Goal: Answer question/provide support: Share knowledge or assist other users

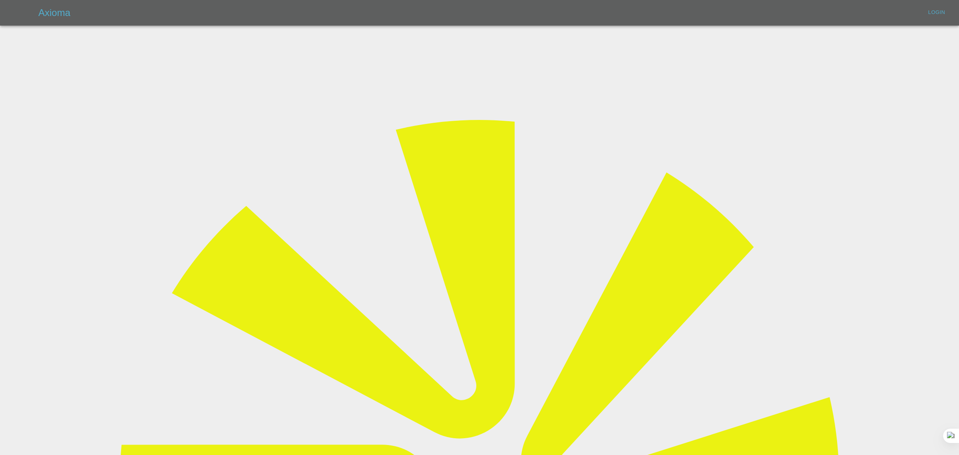
type input "[EMAIL_ADDRESS][DOMAIN_NAME]"
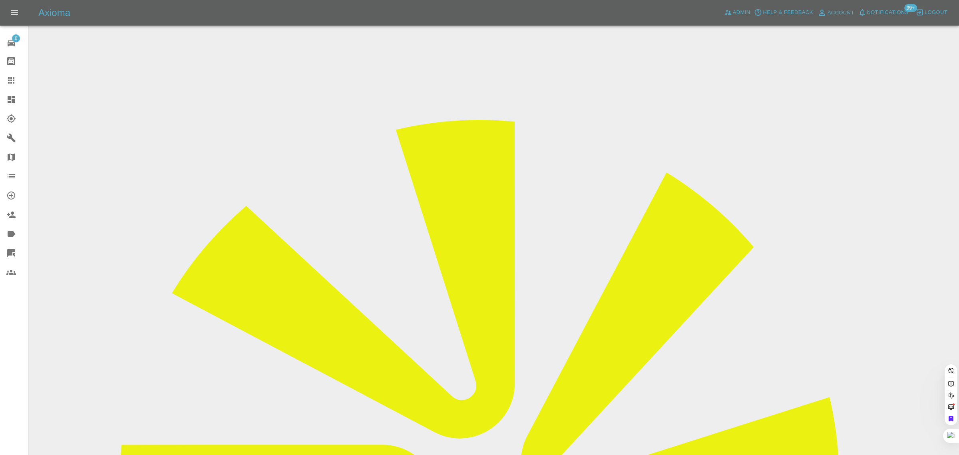
paste input "[EMAIL_ADDRESS][DOMAIN_NAME]"
type input "[EMAIL_ADDRESS][DOMAIN_NAME]"
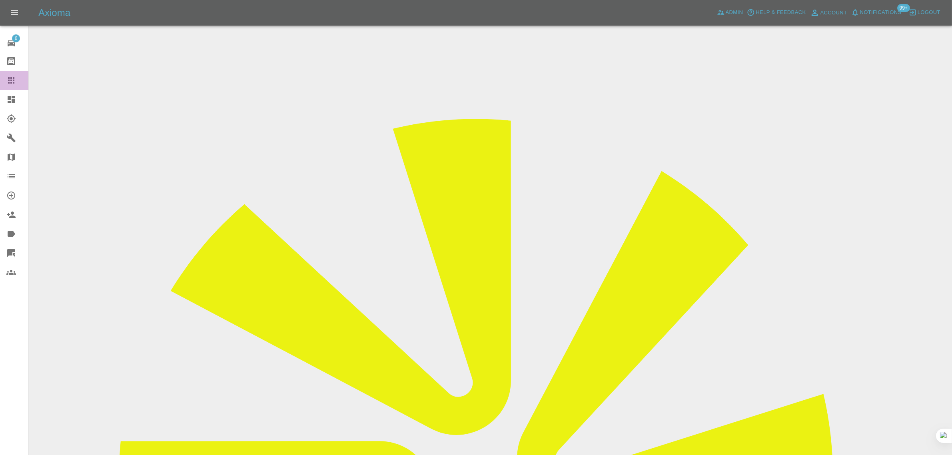
click at [13, 79] on icon at bounding box center [11, 81] width 10 height 10
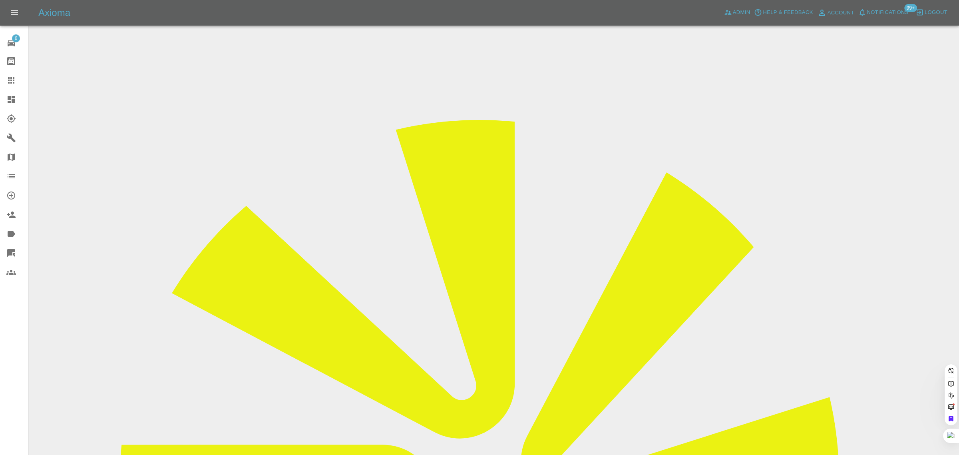
paste input "[EMAIL_ADDRESS][DOMAIN_NAME]"
type input "[EMAIL_ADDRESS][DOMAIN_NAME]"
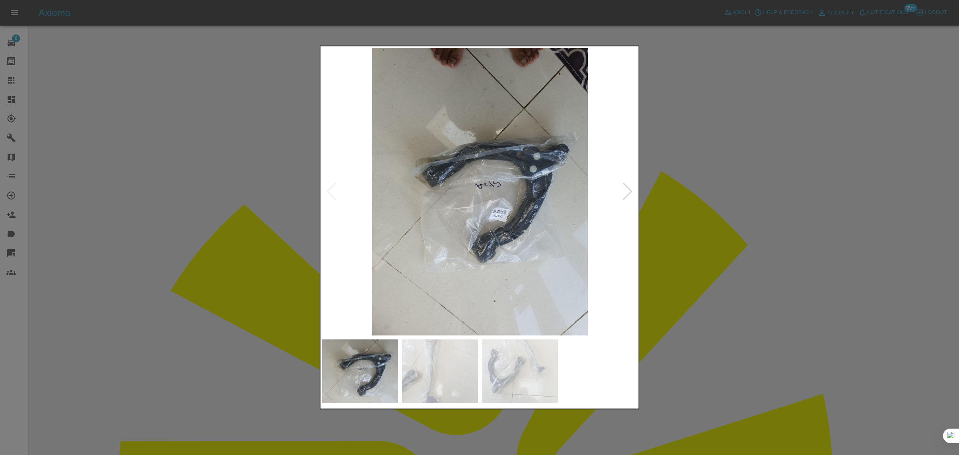
click at [699, 219] on div at bounding box center [479, 227] width 959 height 455
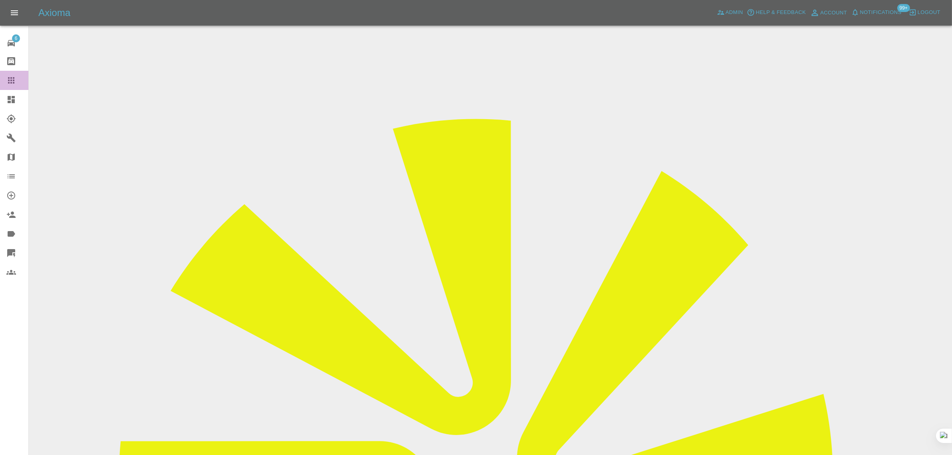
click at [10, 77] on icon at bounding box center [11, 81] width 10 height 10
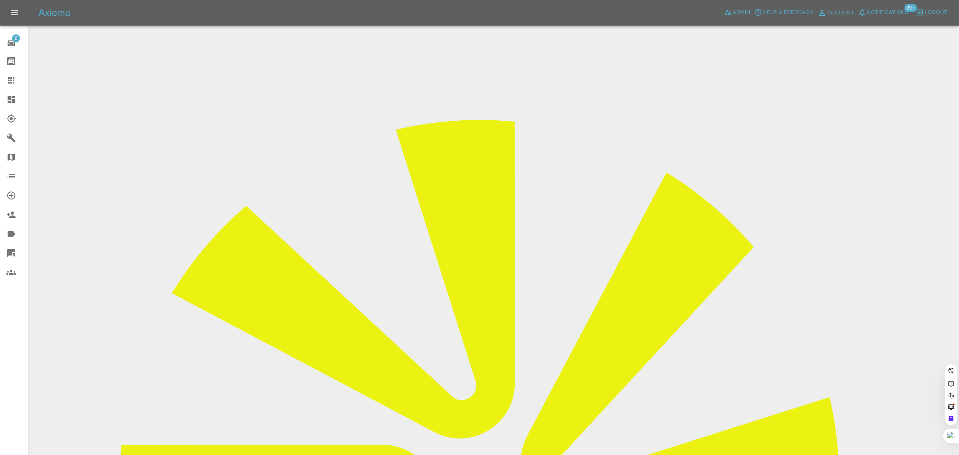
paste input "alexcave10@googlemail.com"
type input "alexcave10@googlemail.com"
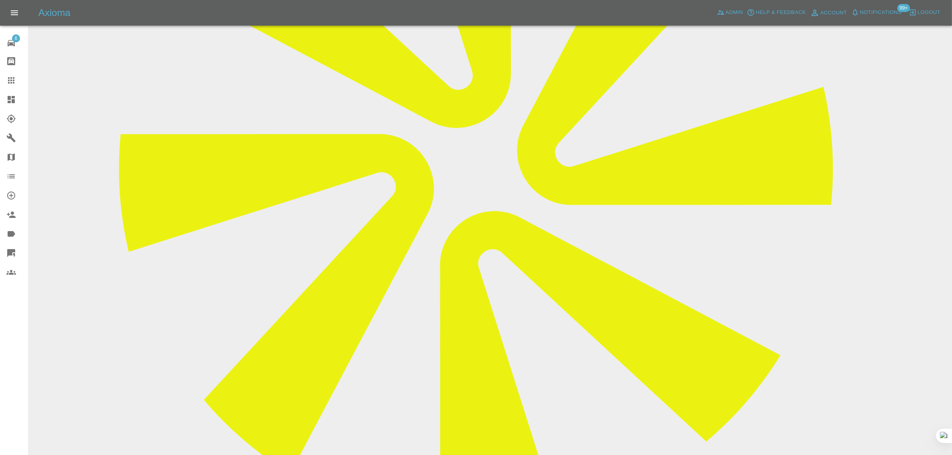
scroll to position [500, 0]
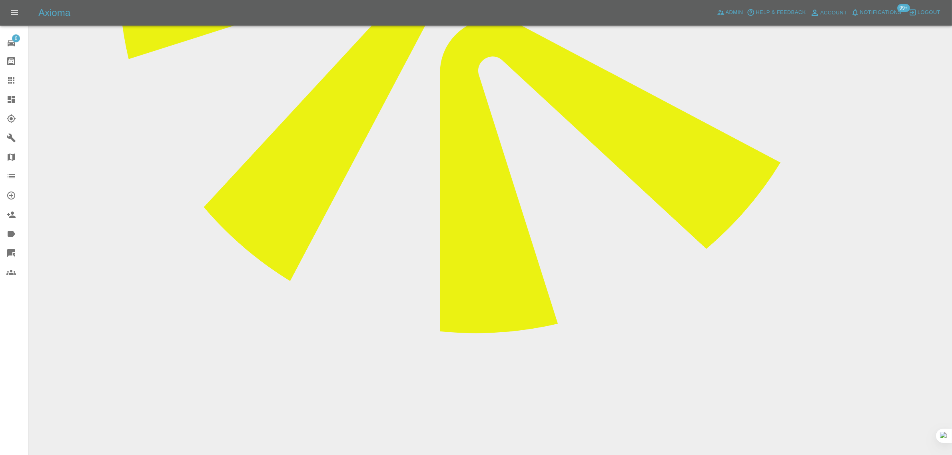
paste textarea "I have arrived home from work and reviewed the work completed. The work complet…"
type textarea "I have arrived home from work and reviewed the work completed. The work complet…"
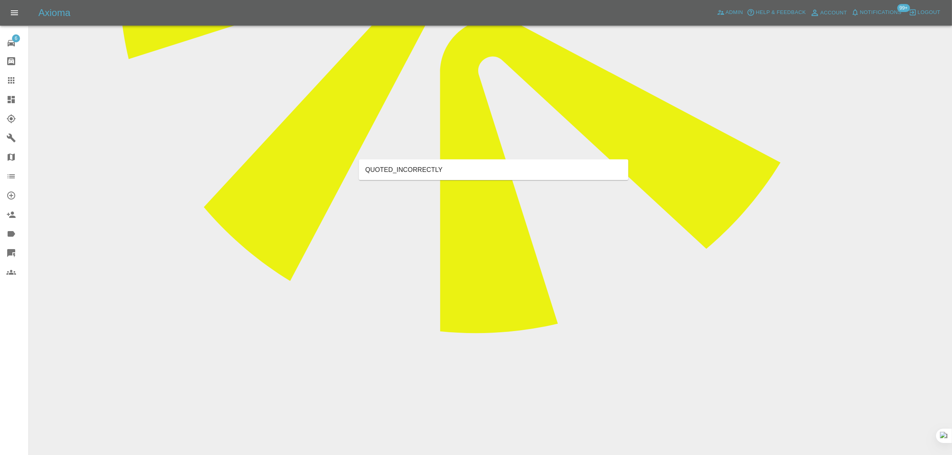
type input "rect"
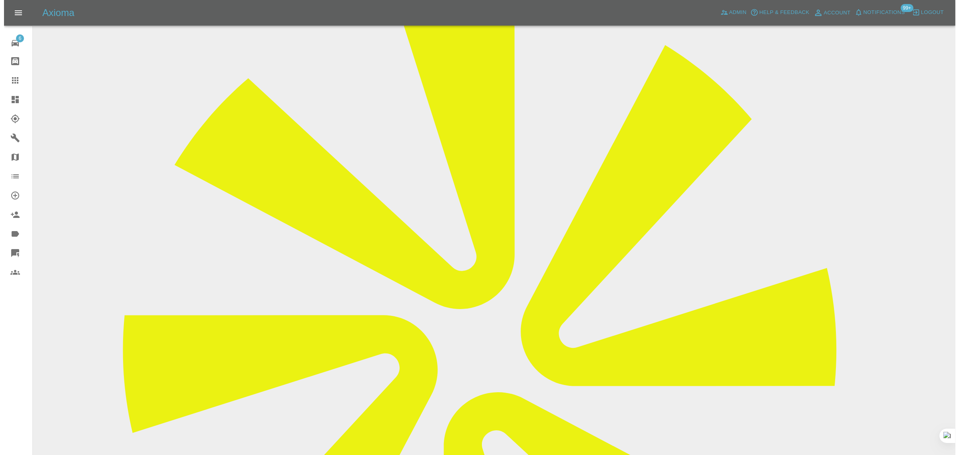
scroll to position [0, 0]
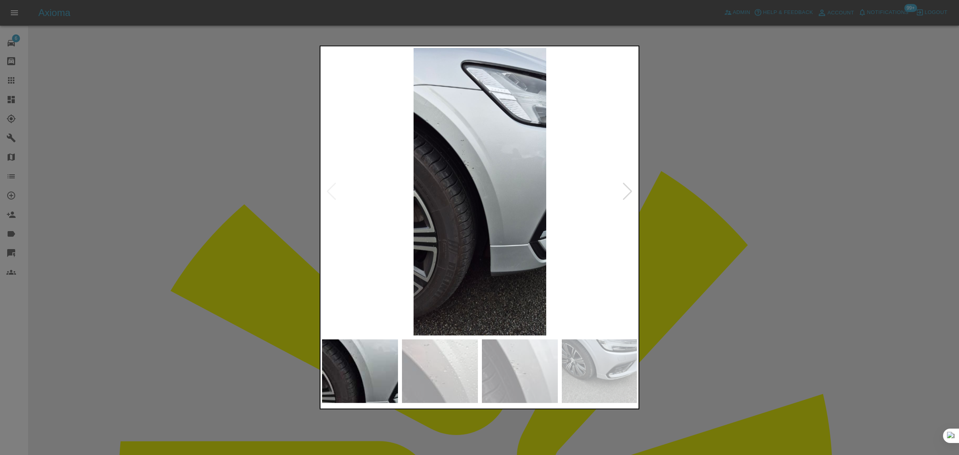
click at [741, 247] on div at bounding box center [479, 227] width 959 height 455
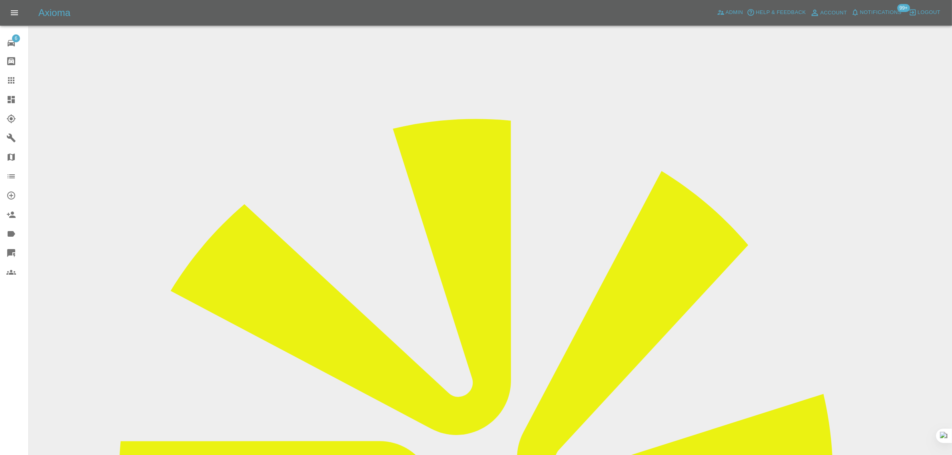
click at [7, 83] on icon at bounding box center [11, 81] width 10 height 10
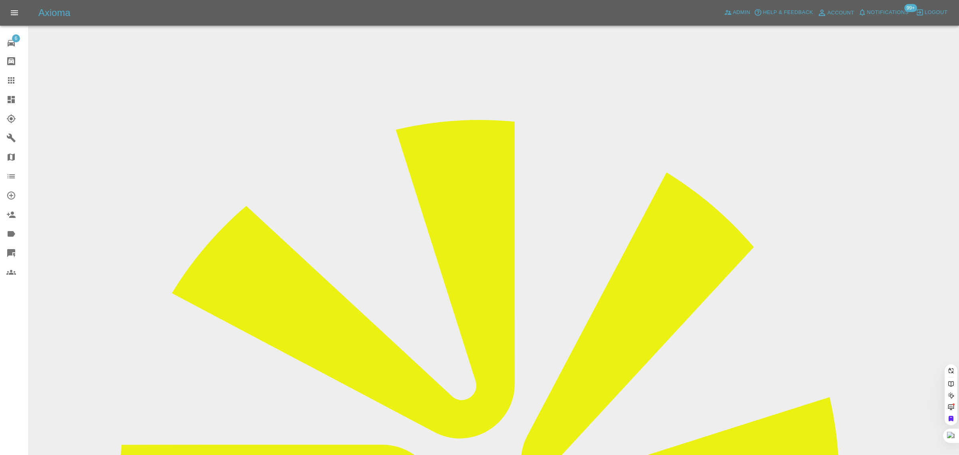
paste input "leahtroy@sky.com"
type input "leahtroy@sky.com"
drag, startPoint x: 451, startPoint y: 290, endPoint x: 448, endPoint y: 293, distance: 4.2
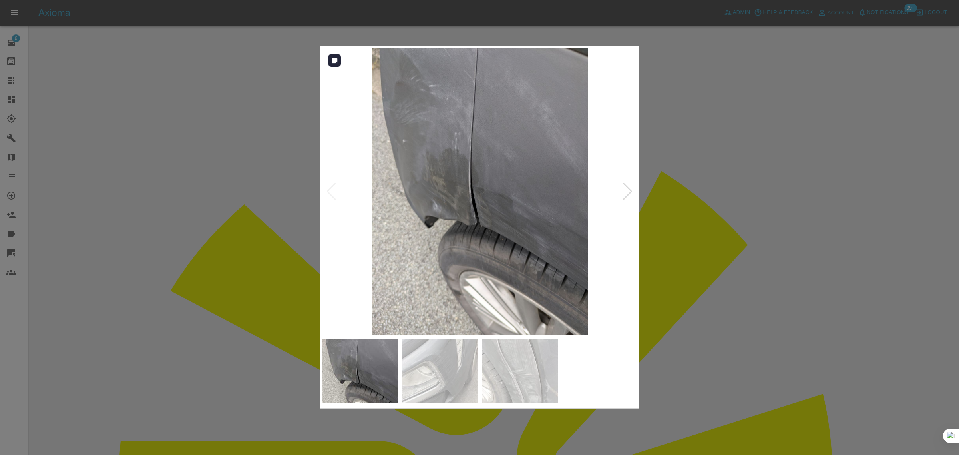
click at [628, 195] on div at bounding box center [627, 192] width 11 height 18
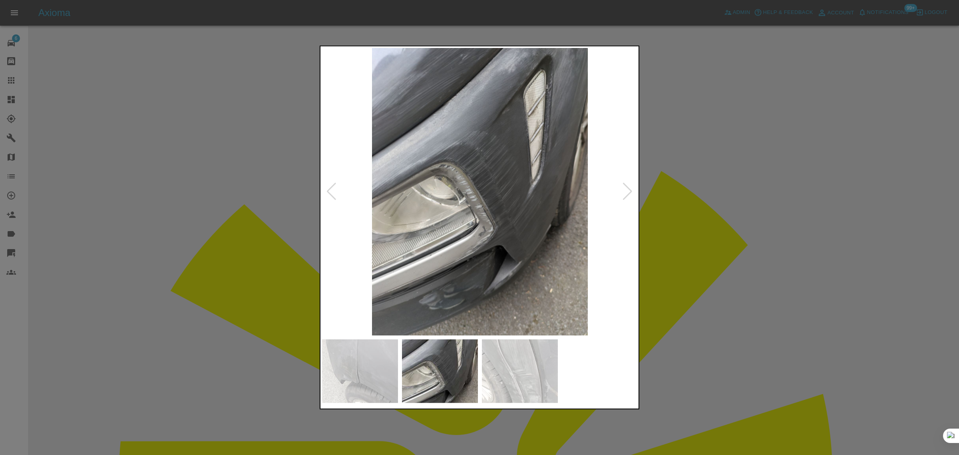
click at [628, 195] on div at bounding box center [627, 192] width 11 height 18
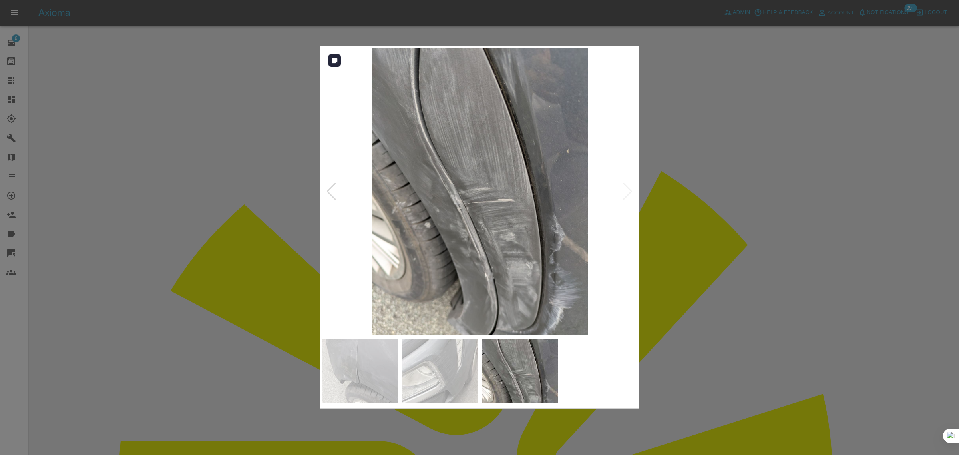
click at [626, 197] on img at bounding box center [480, 191] width 316 height 287
click at [708, 224] on div at bounding box center [479, 227] width 959 height 455
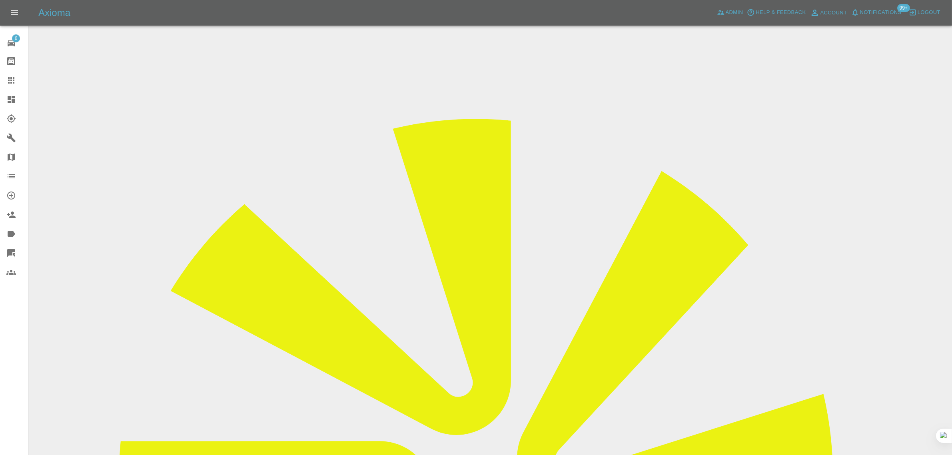
click at [22, 76] on div at bounding box center [17, 81] width 22 height 10
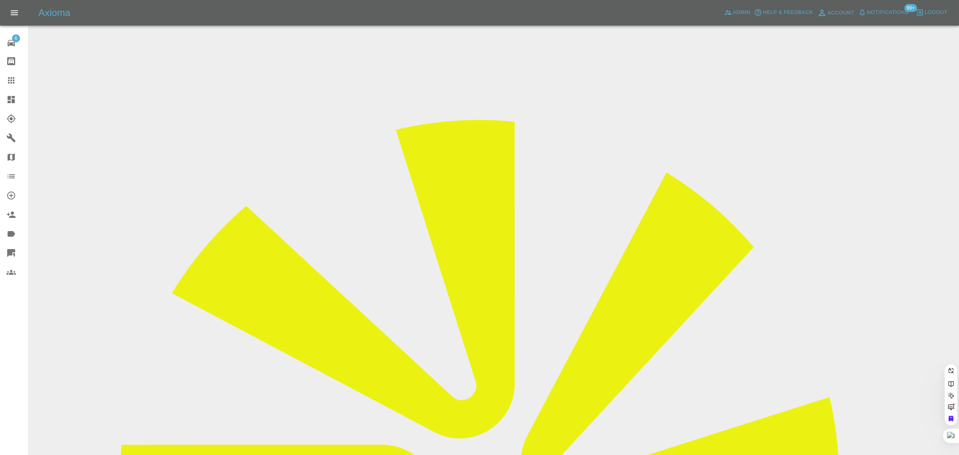
paste input "amanda-jayne-x1989@hotmail.co.uk"
type input "amanda-jayne-x1989@hotmail.co.uk"
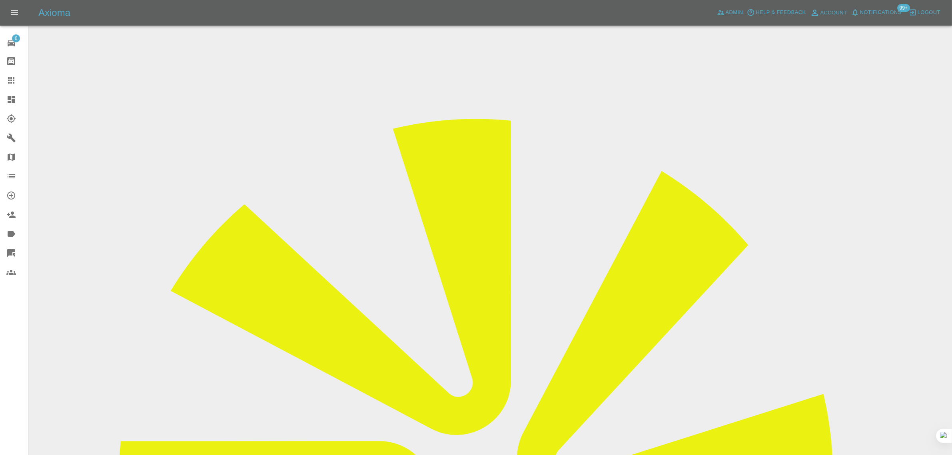
scroll to position [300, 0]
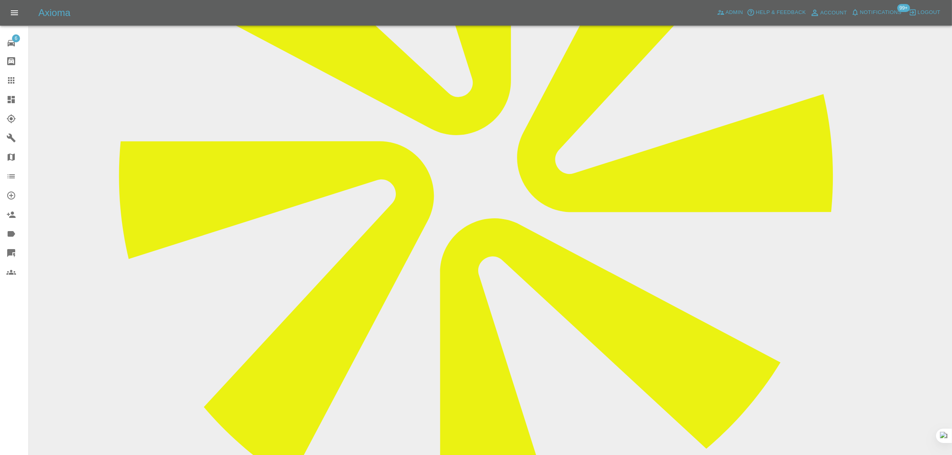
paste textarea "Hi there Before I go ahead with the Wednesday date. I am currently in a top flo…"
type textarea "Hi there Before I go ahead with the Wednesday date. I am currently in a top flo…"
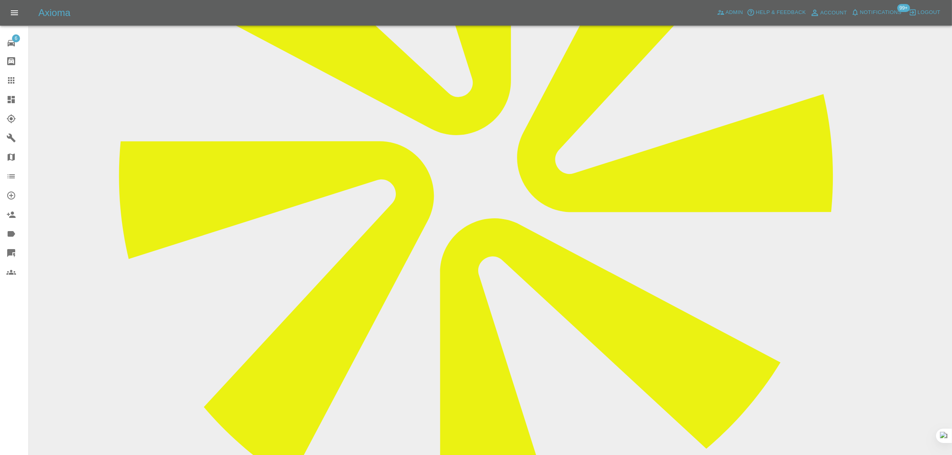
paste textarea "I'm sure 20 meters will be more than enough thank you"
type textarea "I'm sure 20 meters will be more than enough thank you"
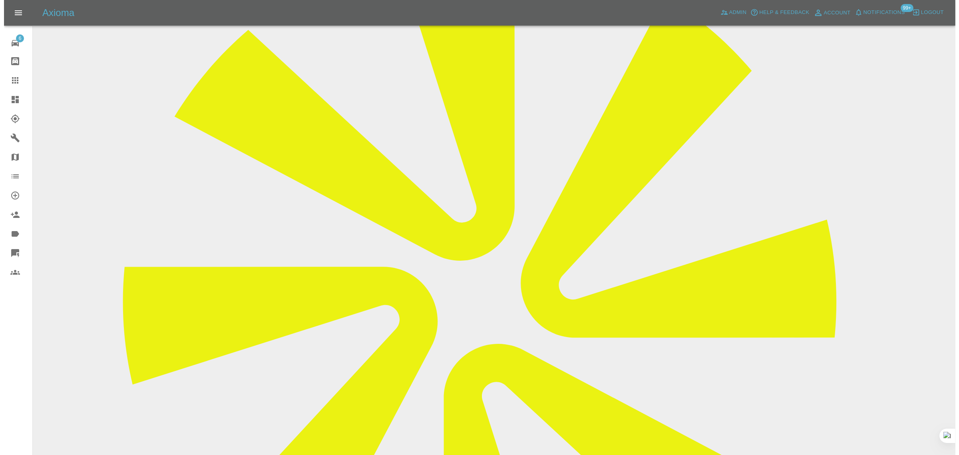
scroll to position [0, 0]
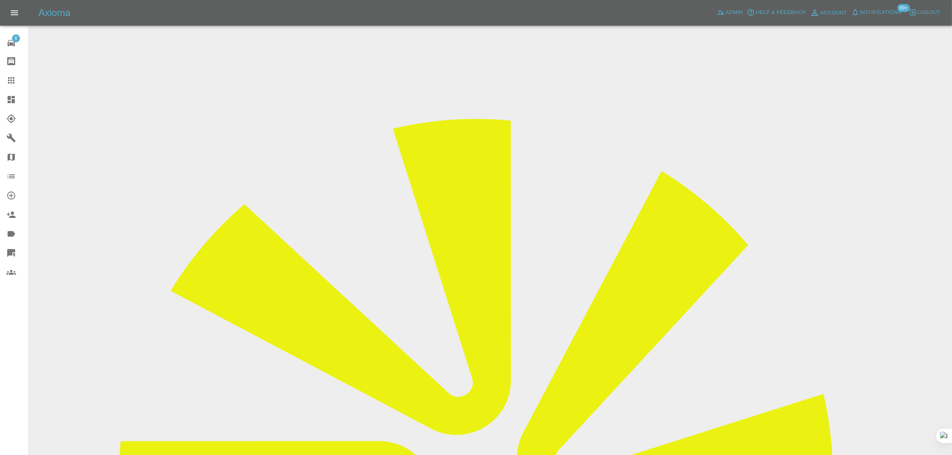
click at [14, 76] on icon at bounding box center [11, 81] width 10 height 10
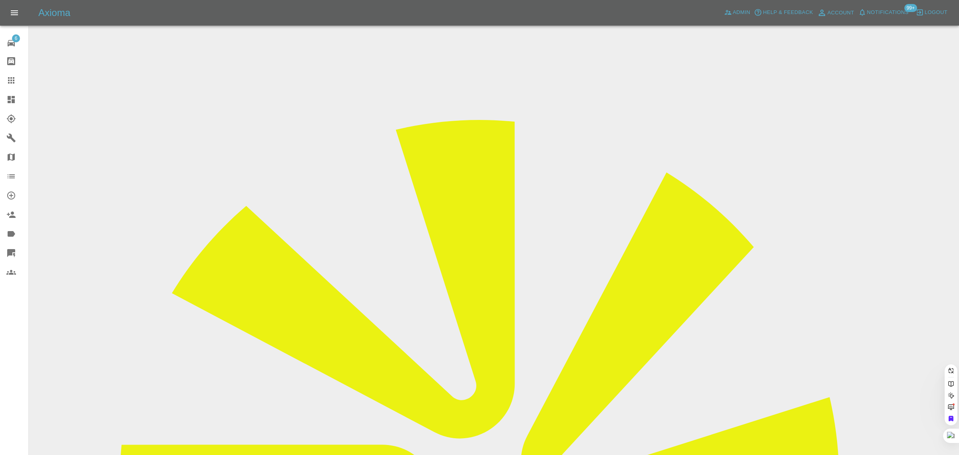
paste input "wpayze@gmail.com"
type input "wpayze@gmail.com"
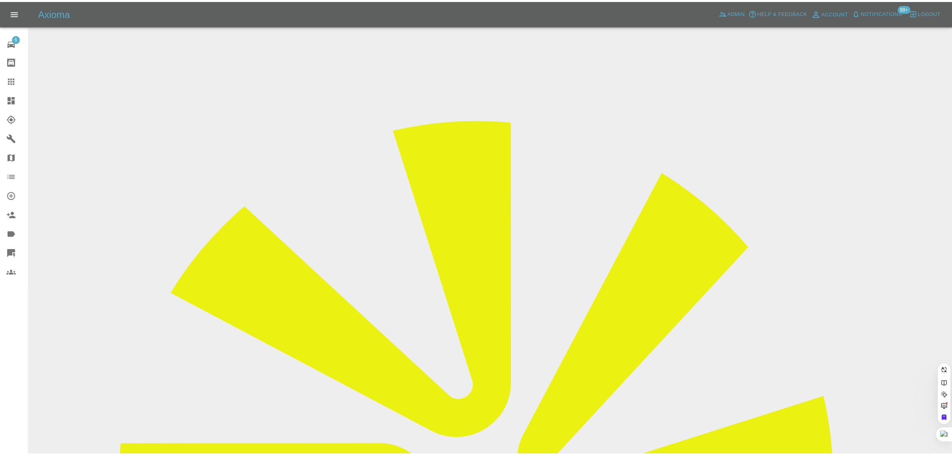
scroll to position [0, 0]
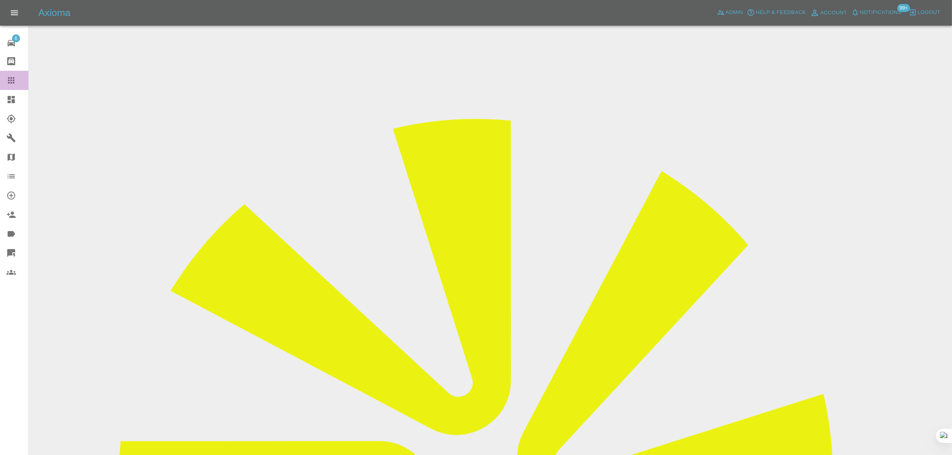
click at [16, 78] on div at bounding box center [17, 81] width 22 height 10
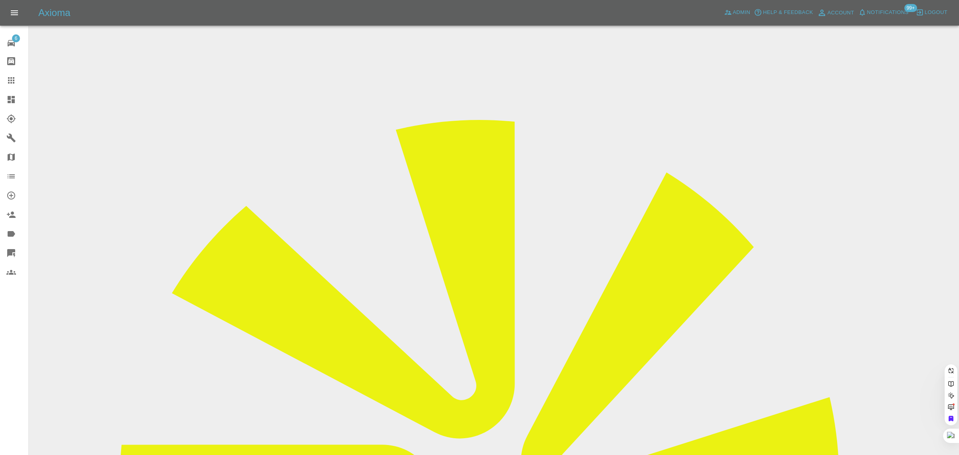
paste input "sletts@btinternet.com"
type input "sletts@btinternet.com"
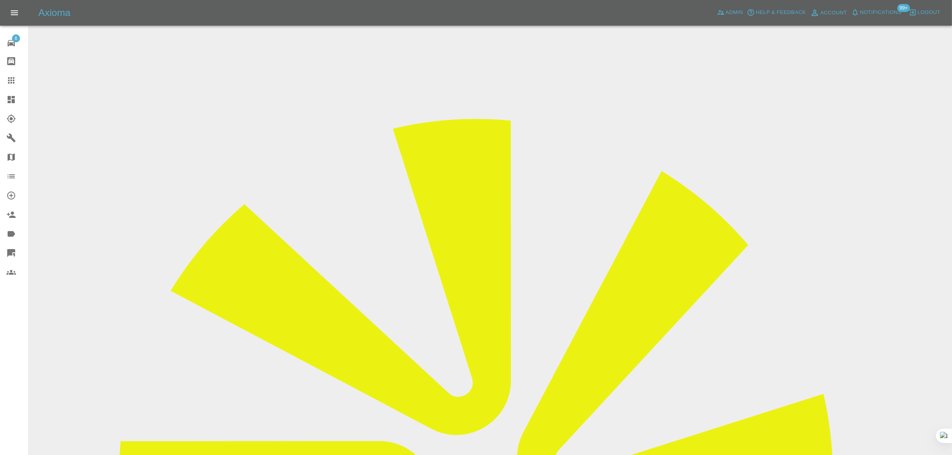
click at [11, 76] on icon at bounding box center [11, 81] width 10 height 10
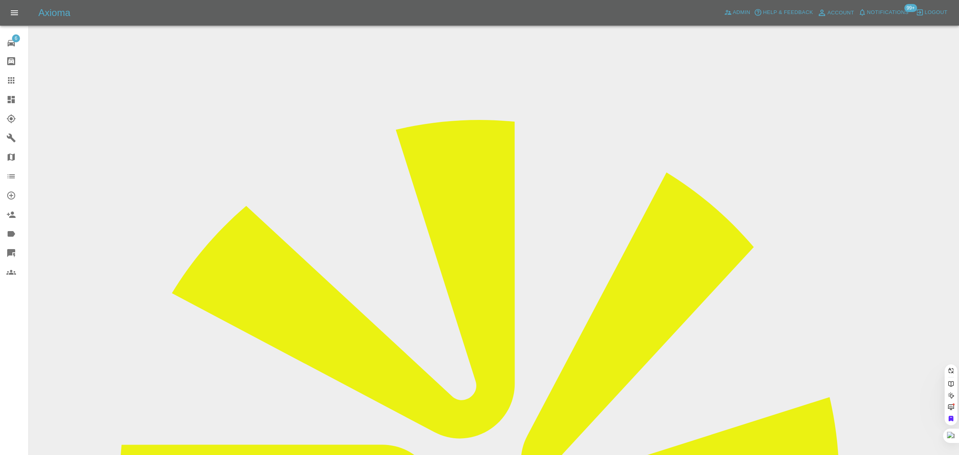
paste input "lukesrees@gmail.com"
type input "lukesrees@gmail.com"
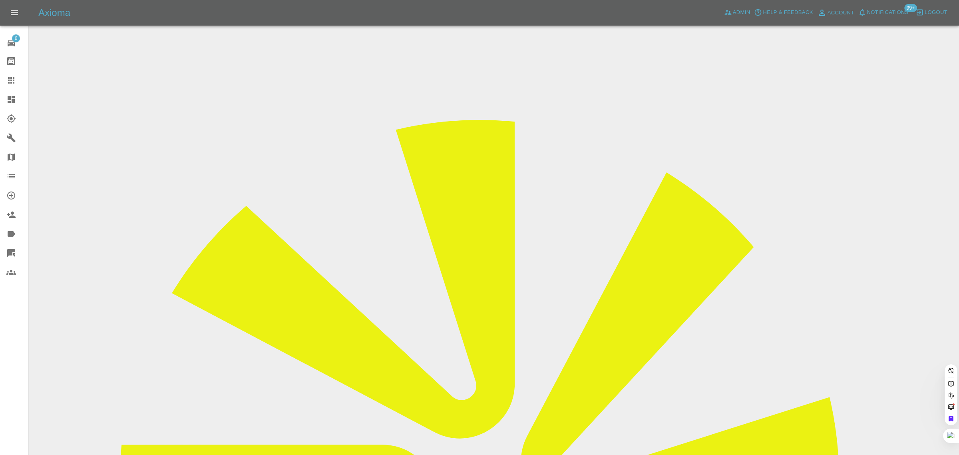
click at [3, 325] on div "6 Repair home Bodyshop home Claims Dashboard Explorer Garages Map Organization …" at bounding box center [14, 227] width 29 height 455
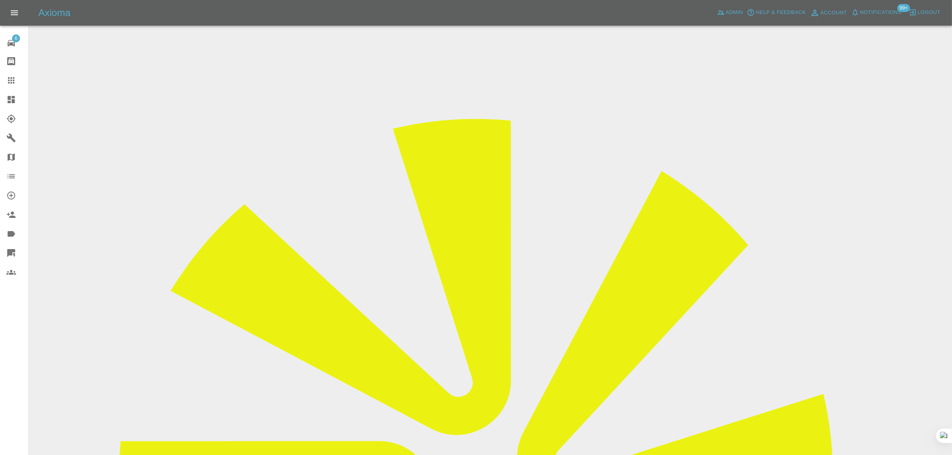
click at [9, 83] on icon at bounding box center [11, 80] width 6 height 6
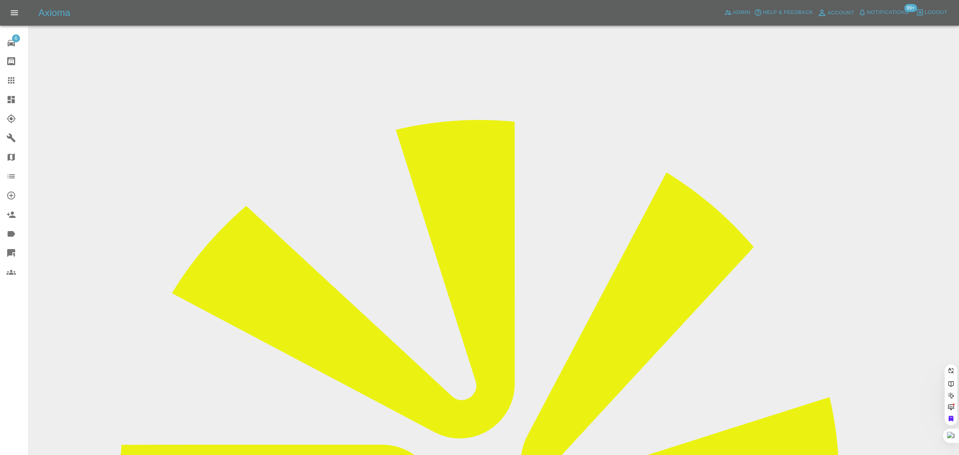
paste input "maxblundenaus@gmail.com"
type input "maxblundenaus@gmail.co"
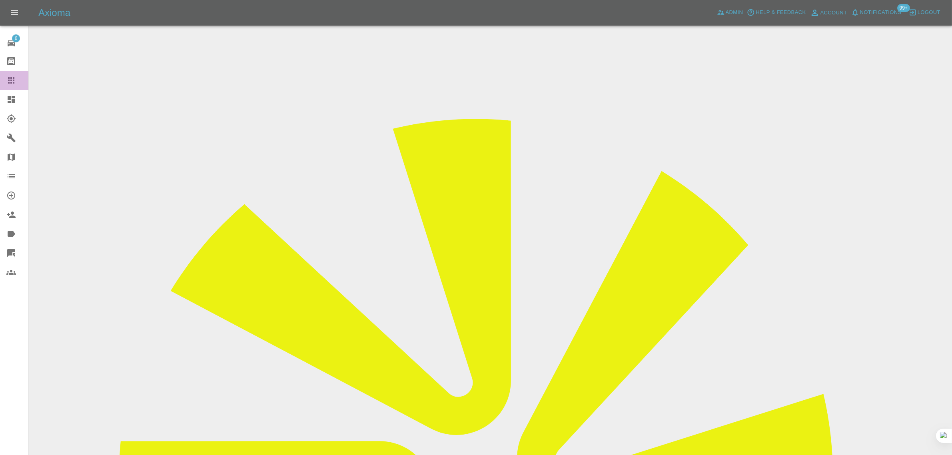
click at [8, 77] on icon at bounding box center [11, 80] width 6 height 6
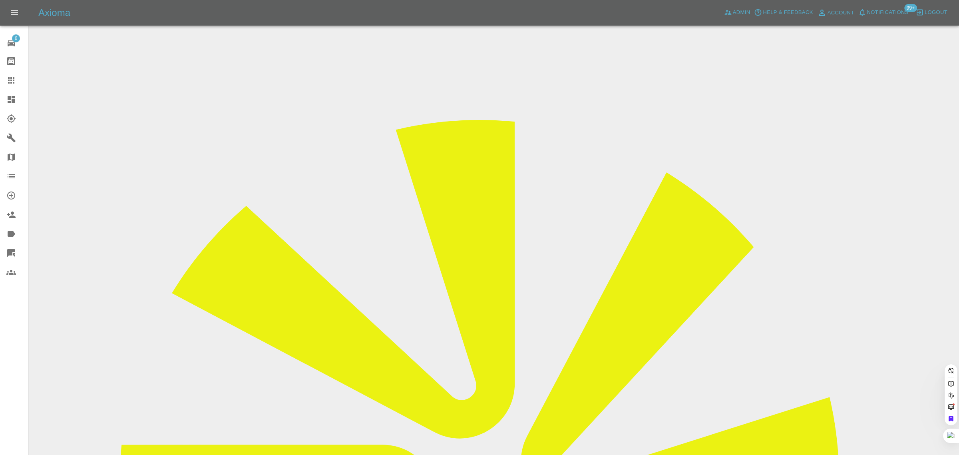
paste input "barryjones90@hotmail.com"
type input "barryjones90@hotmail.com"
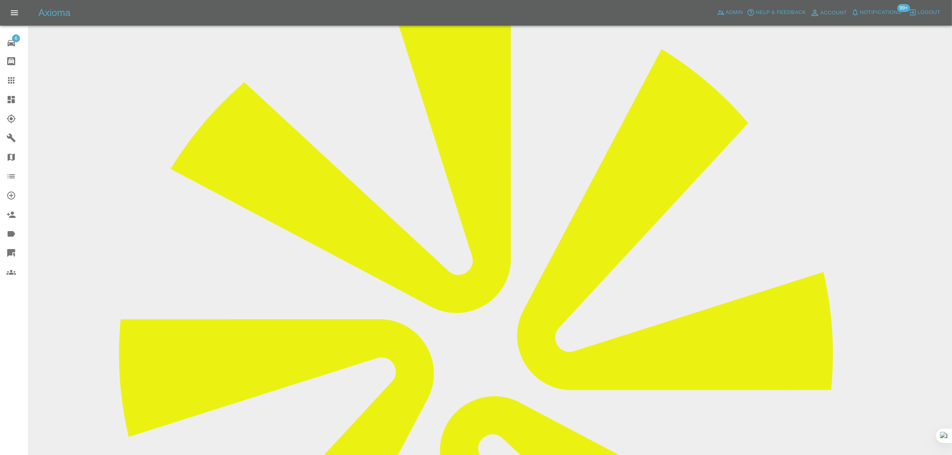
scroll to position [400, 0]
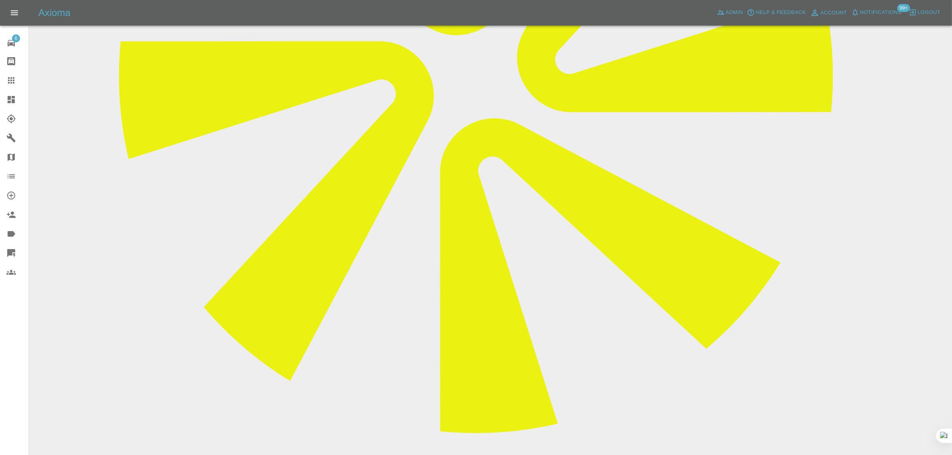
paste textarea "Hello, The quote is far to high, I have decided to go with a local company. Tha…"
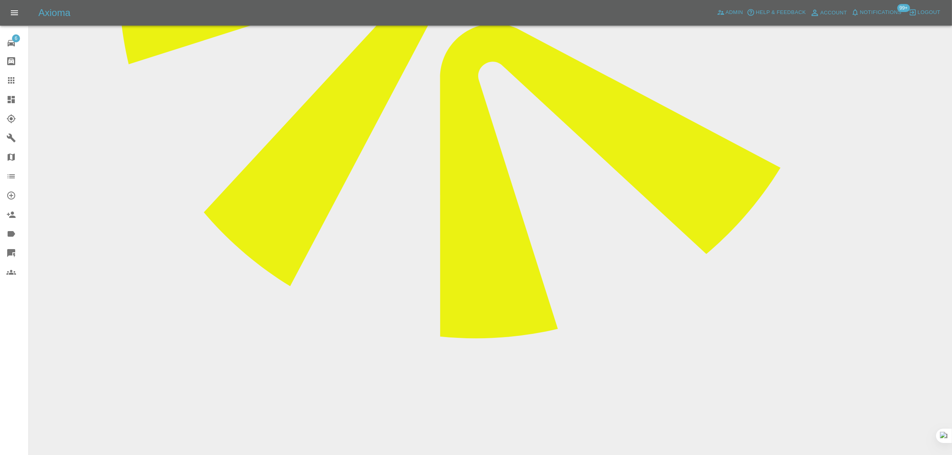
scroll to position [495, 0]
type textarea "Hello, The quote is far to high, I have decided to go with a local company. Tha…"
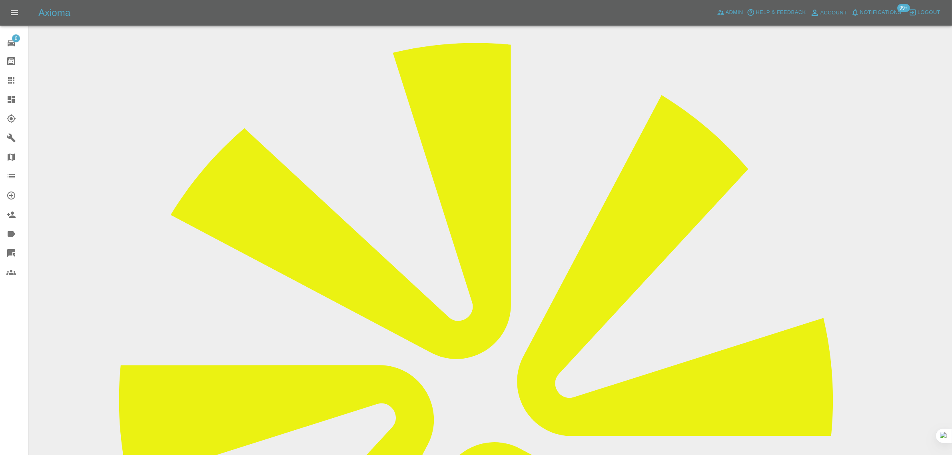
scroll to position [0, 0]
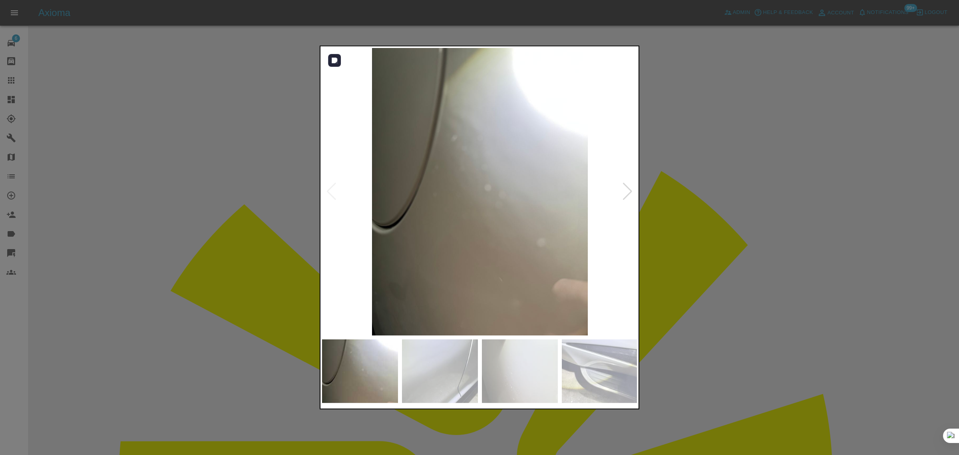
click at [634, 191] on img at bounding box center [480, 191] width 316 height 287
click at [630, 195] on div at bounding box center [627, 192] width 11 height 18
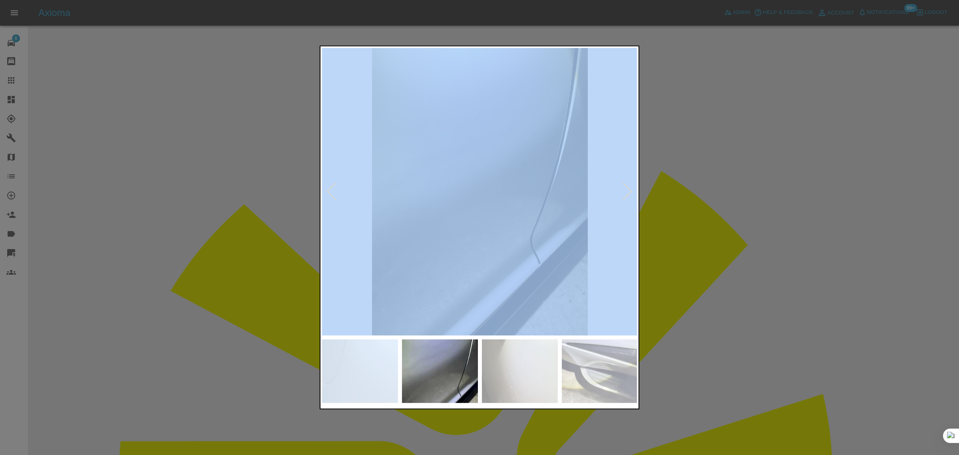
click at [630, 195] on div at bounding box center [627, 192] width 11 height 18
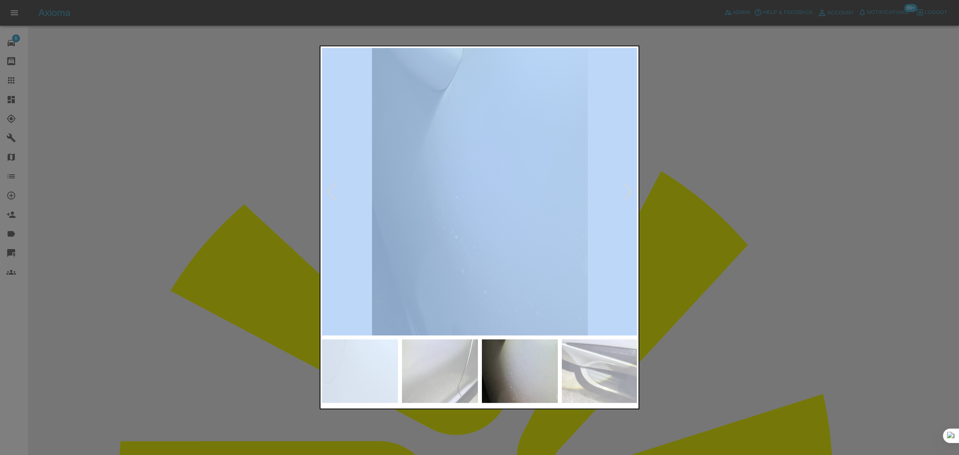
click at [630, 195] on div at bounding box center [627, 192] width 11 height 18
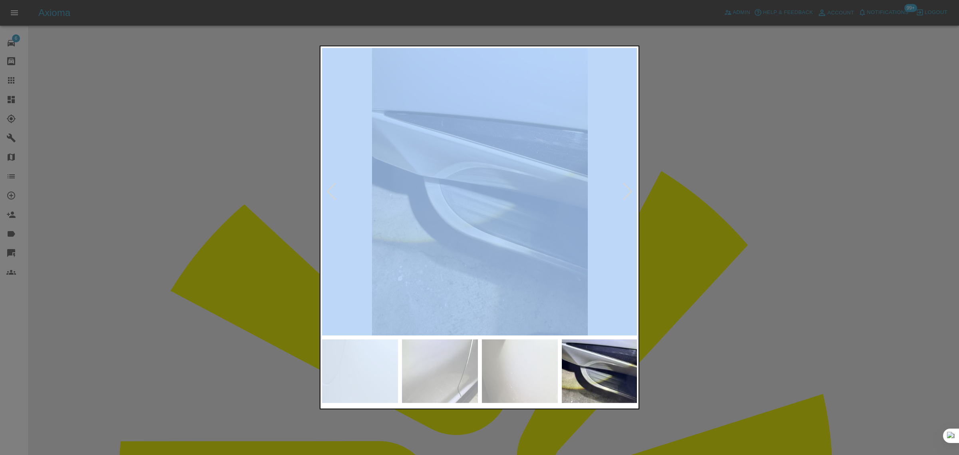
click at [630, 195] on div at bounding box center [627, 192] width 11 height 18
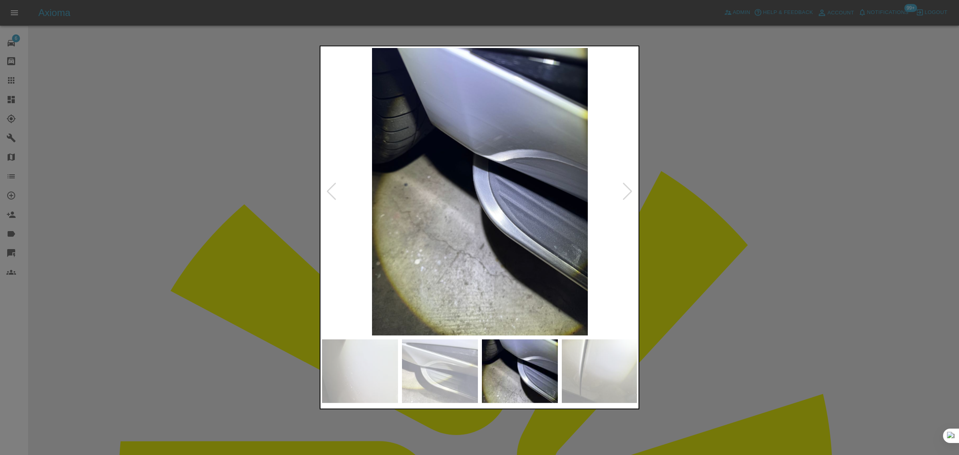
click at [772, 217] on div at bounding box center [479, 227] width 959 height 455
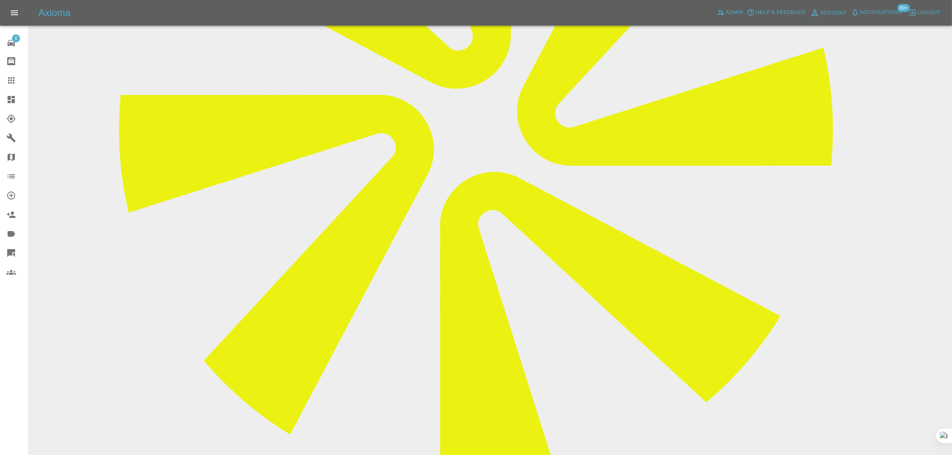
scroll to position [200, 0]
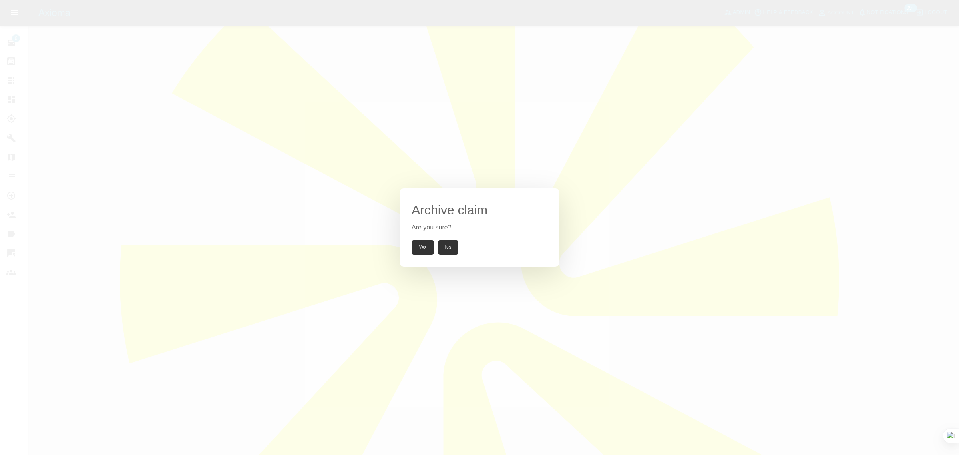
drag, startPoint x: 426, startPoint y: 253, endPoint x: 414, endPoint y: 236, distance: 20.7
click at [426, 254] on button "Yes" at bounding box center [423, 247] width 22 height 14
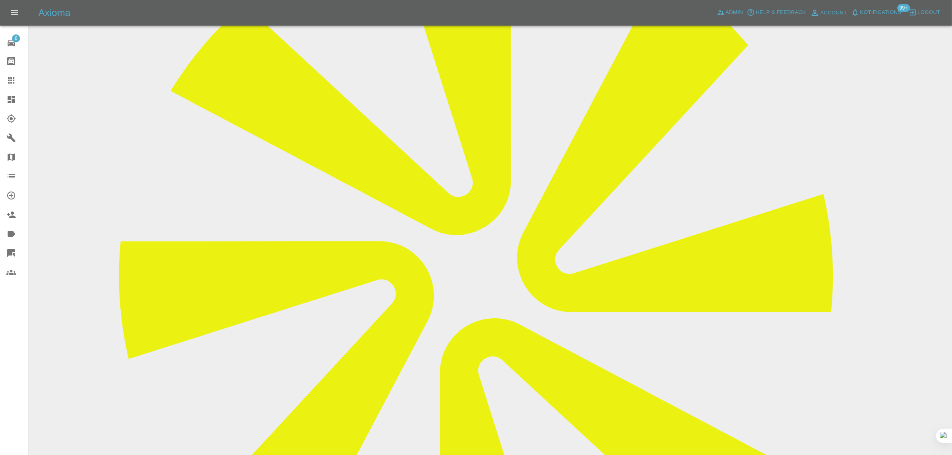
click at [16, 82] on div at bounding box center [17, 81] width 22 height 10
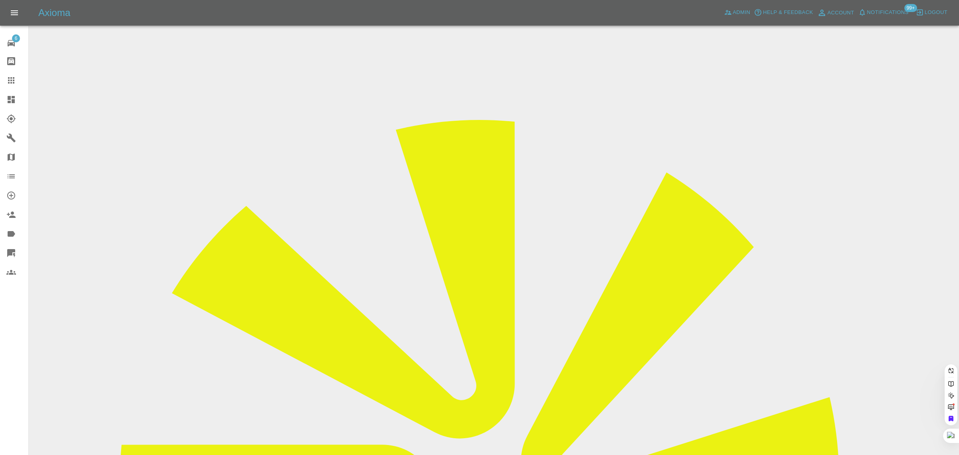
paste input "mix_mp@yahoo.co.in"
type input "mix_mp@yahoo.co.in"
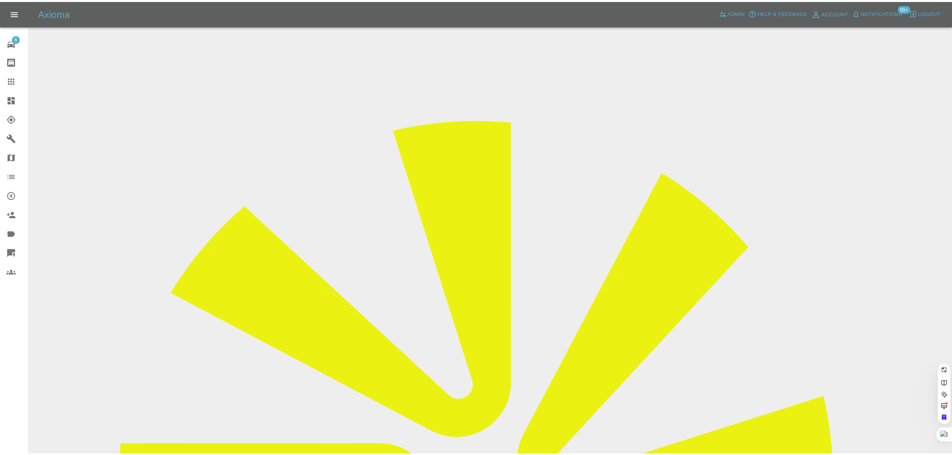
scroll to position [0, 0]
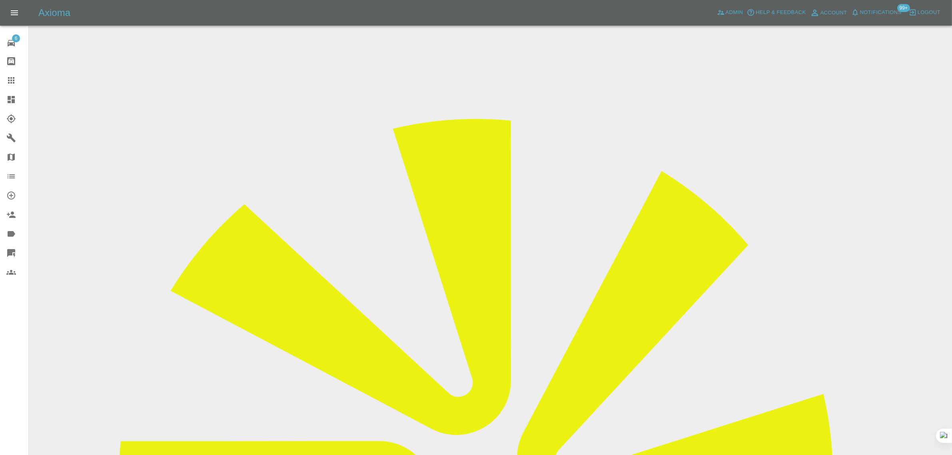
click at [17, 79] on div at bounding box center [17, 81] width 22 height 10
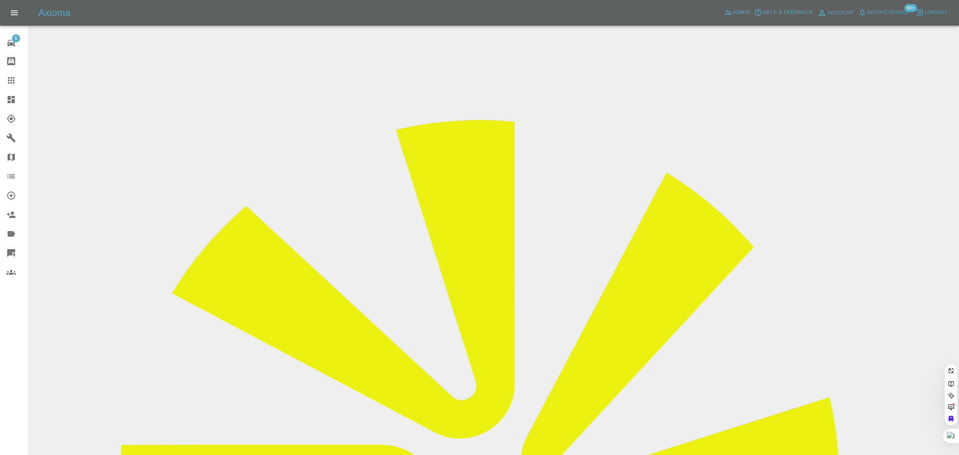
paste input "LG65HFN"
type input "LG65HFN"
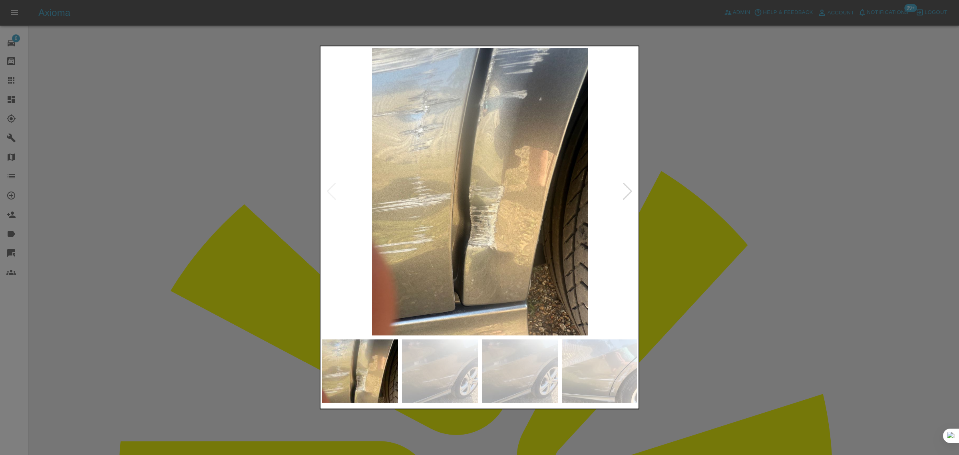
drag, startPoint x: 721, startPoint y: 145, endPoint x: 694, endPoint y: 126, distance: 32.4
click at [721, 144] on div at bounding box center [479, 227] width 959 height 455
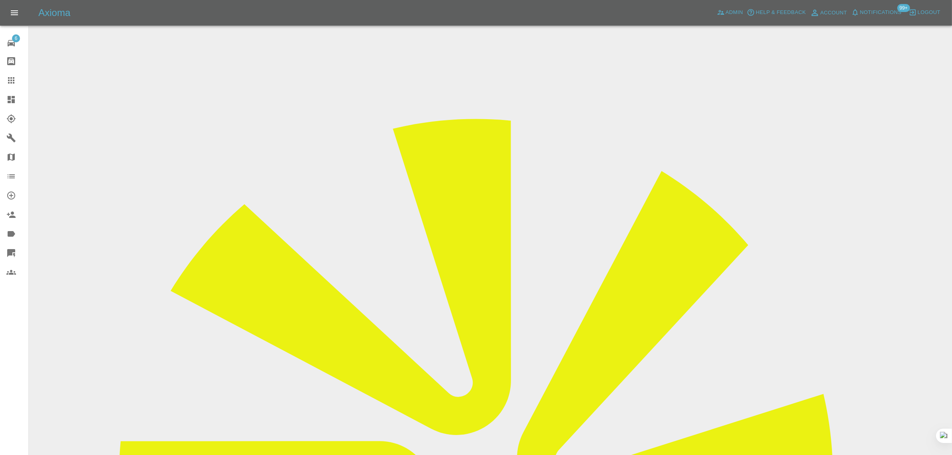
click at [8, 79] on icon at bounding box center [11, 81] width 10 height 10
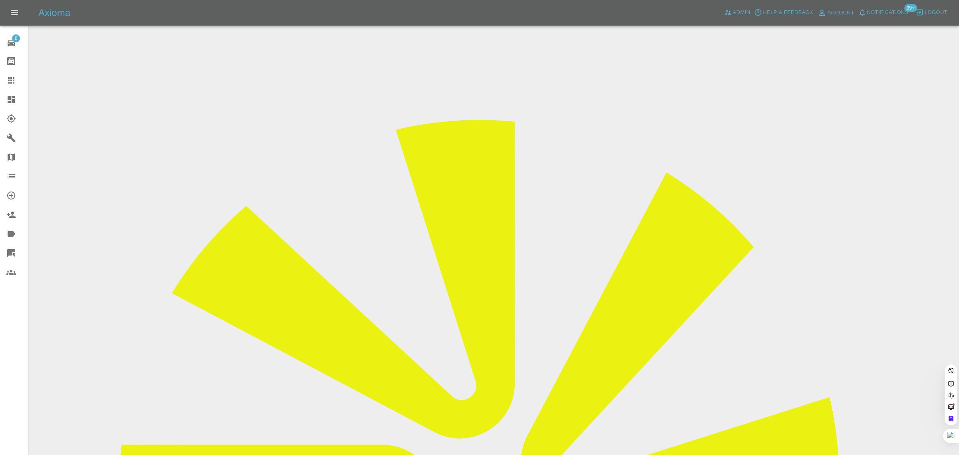
paste input "yasmine.saito@outlook.com"
type input "yasmine.saito@outlook.co"
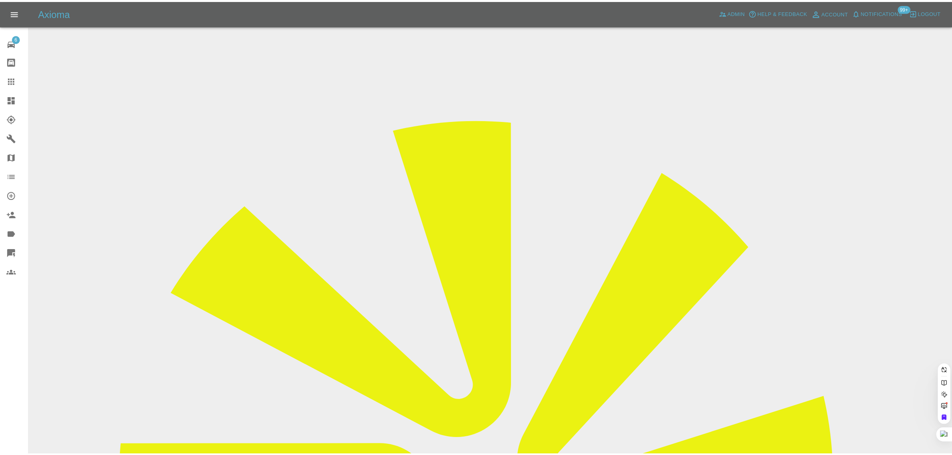
scroll to position [0, 10]
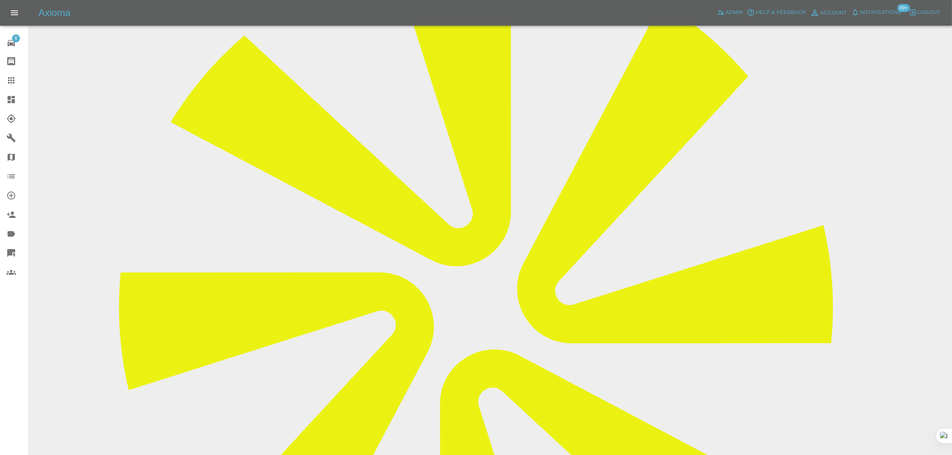
scroll to position [400, 0]
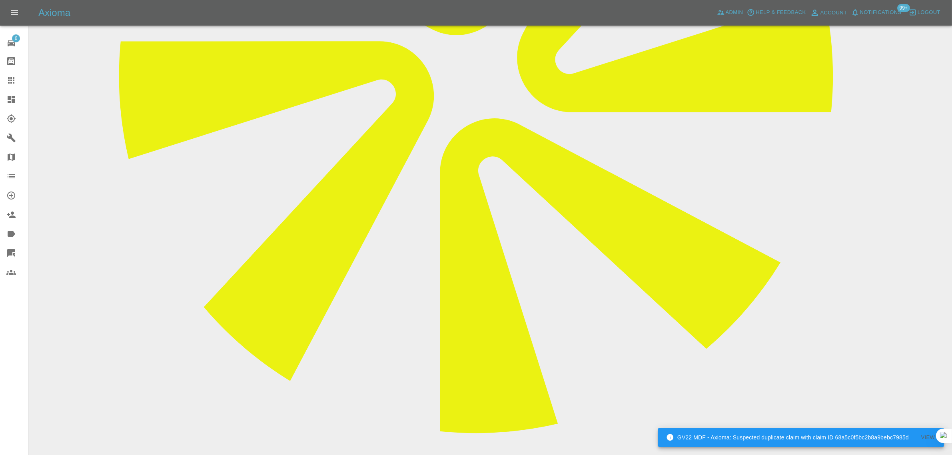
paste textarea "The repairer, Graham, who was scheduled to repair my car today, did not show up…"
type textarea "The repairer, Graham, who was scheduled to repair my car today, did not show up…"
click at [18, 78] on div at bounding box center [17, 81] width 22 height 10
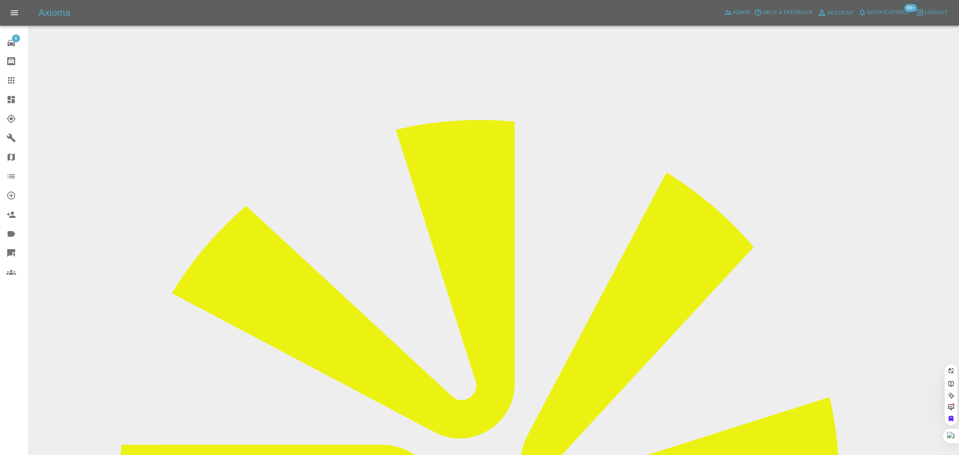
paste input "doyal@sky.com"
type input "doyal@sky.com"
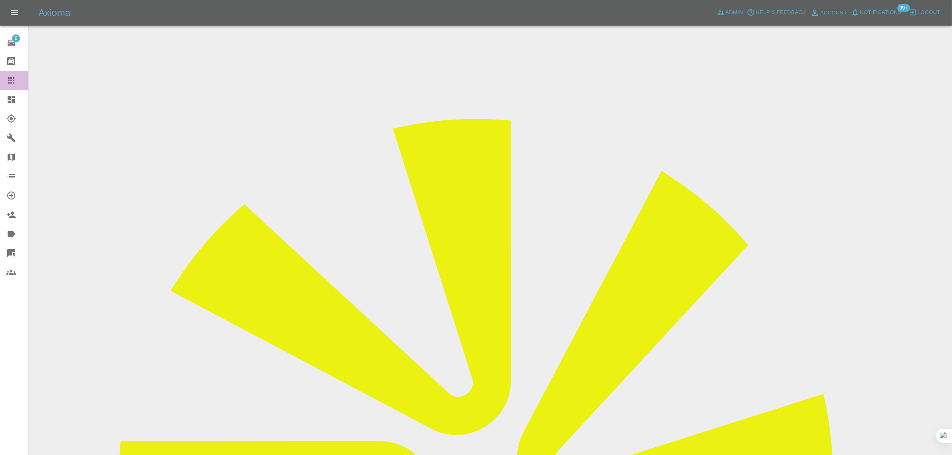
click at [6, 84] on icon at bounding box center [11, 81] width 10 height 10
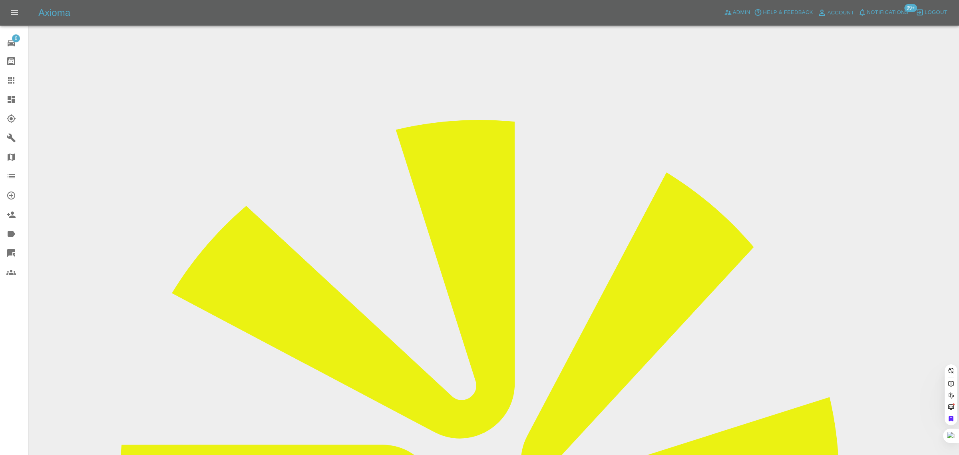
paste input "allsorts24@live.com"
type input "allsorts24@live.com"
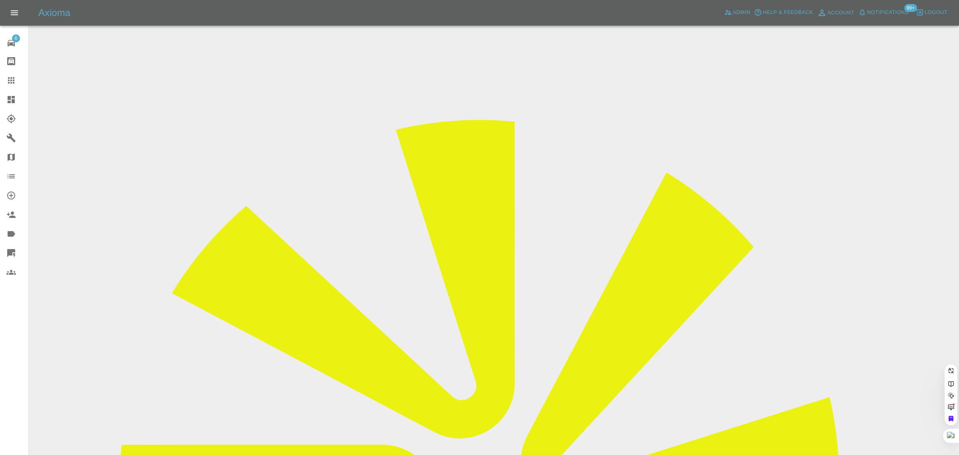
drag, startPoint x: 6, startPoint y: 341, endPoint x: 20, endPoint y: 341, distance: 14.4
click at [7, 341] on div "6 Repair home Bodyshop home Claims Dashboard Explorer Garages Map Organization …" at bounding box center [14, 227] width 29 height 455
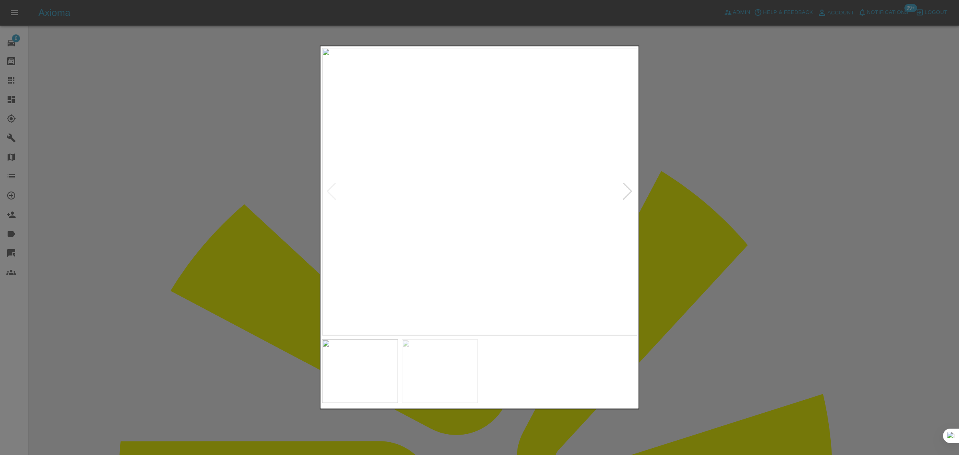
click at [740, 211] on div at bounding box center [479, 227] width 959 height 455
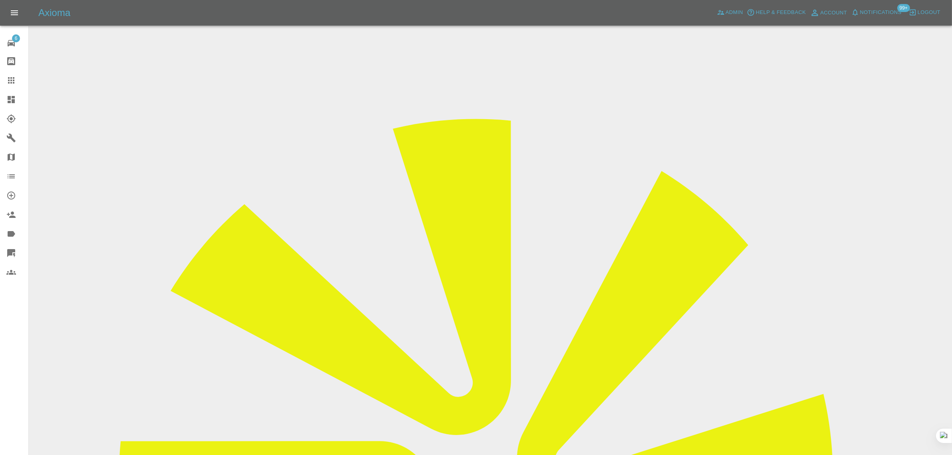
click at [7, 78] on icon at bounding box center [11, 81] width 10 height 10
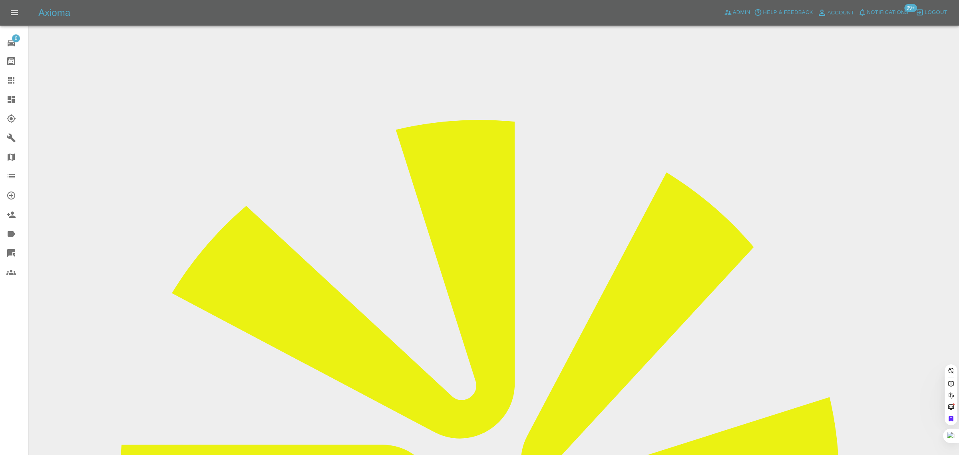
paste input "sallymcdonnell2@gmail.com"
type input "sallymcdonnell2@gmail.com"
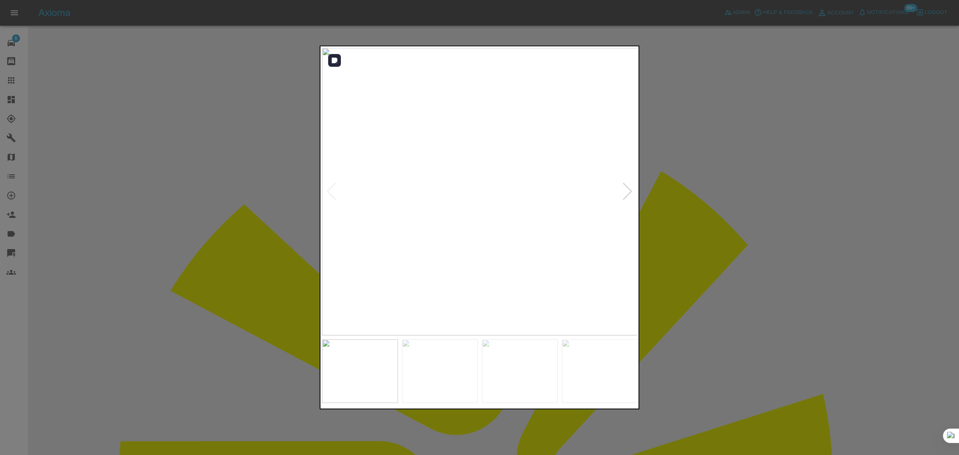
click at [630, 190] on div at bounding box center [627, 192] width 11 height 18
click at [691, 206] on div at bounding box center [479, 227] width 959 height 455
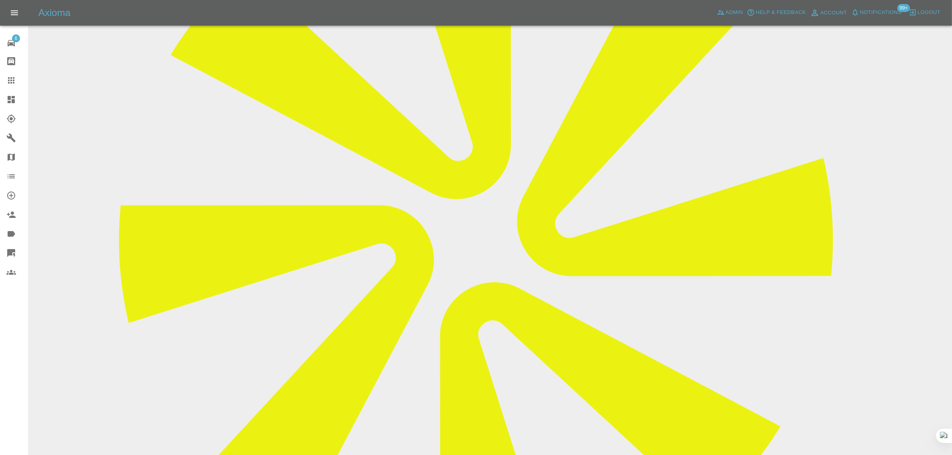
scroll to position [81, 0]
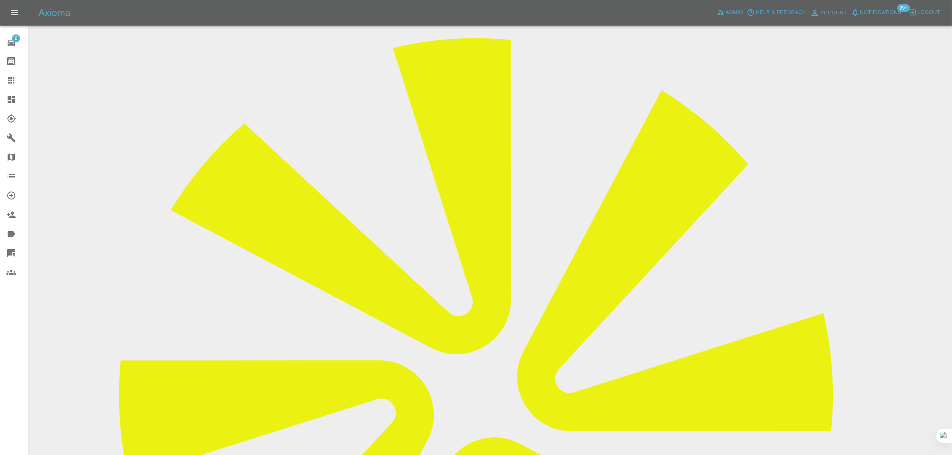
click at [8, 82] on icon at bounding box center [11, 80] width 6 height 6
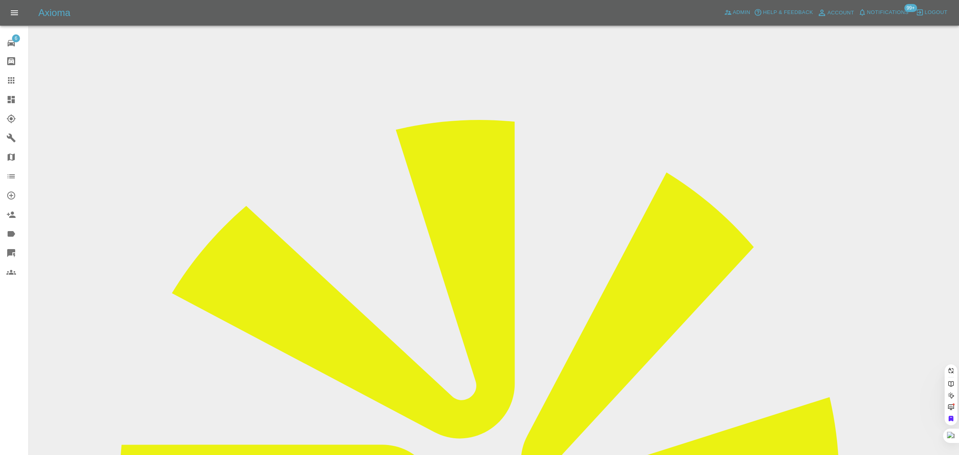
paste input "elendutrav@msn.com"
type input "elendutrav@msn.com"
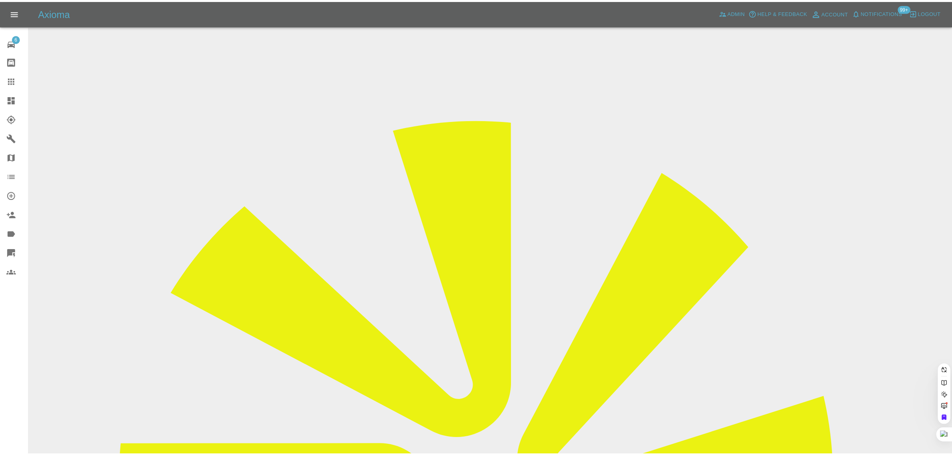
scroll to position [0, 0]
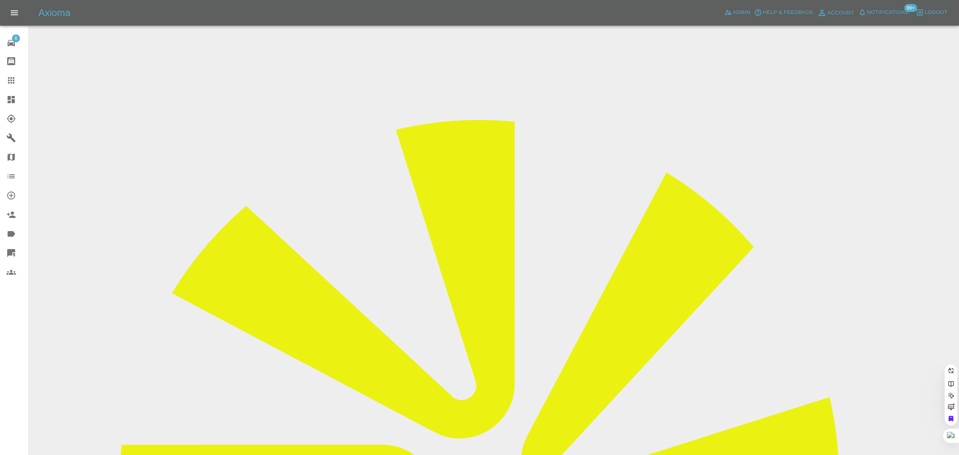
click at [9, 332] on div "6 Repair home Bodyshop home Claims Dashboard Explorer Garages Map Organization …" at bounding box center [14, 227] width 29 height 455
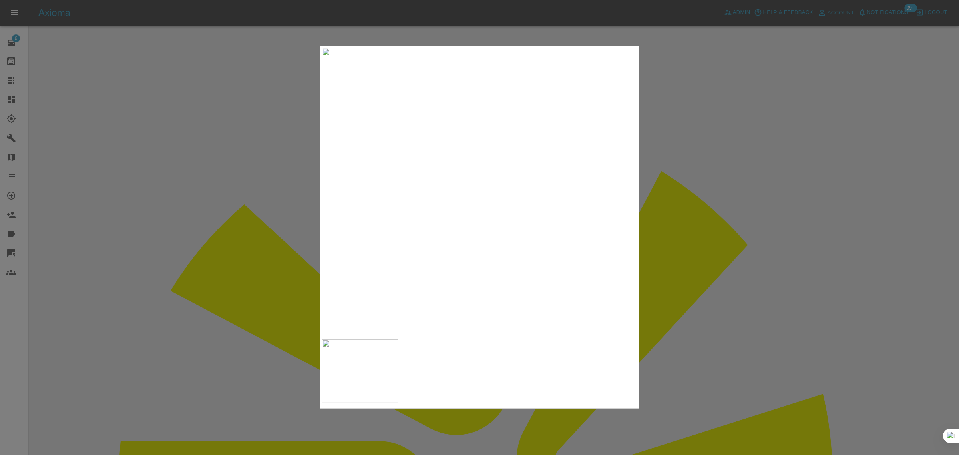
click at [753, 255] on div at bounding box center [479, 227] width 959 height 455
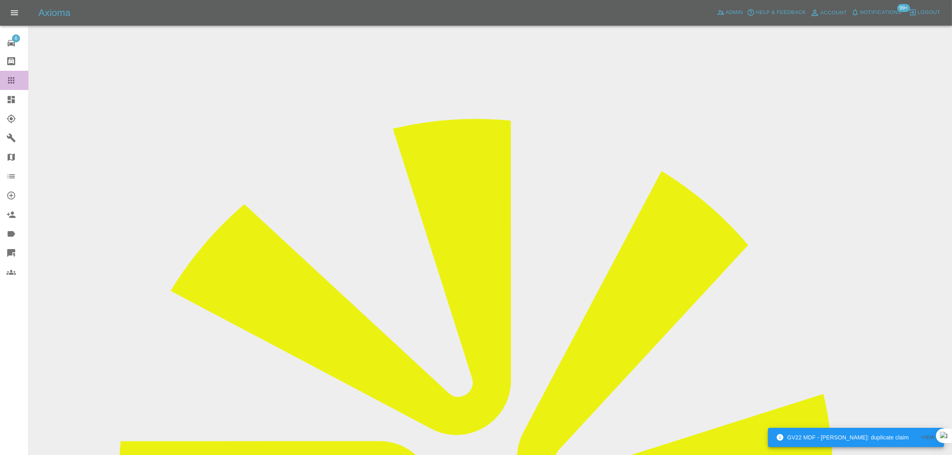
click at [8, 77] on icon at bounding box center [11, 80] width 6 height 6
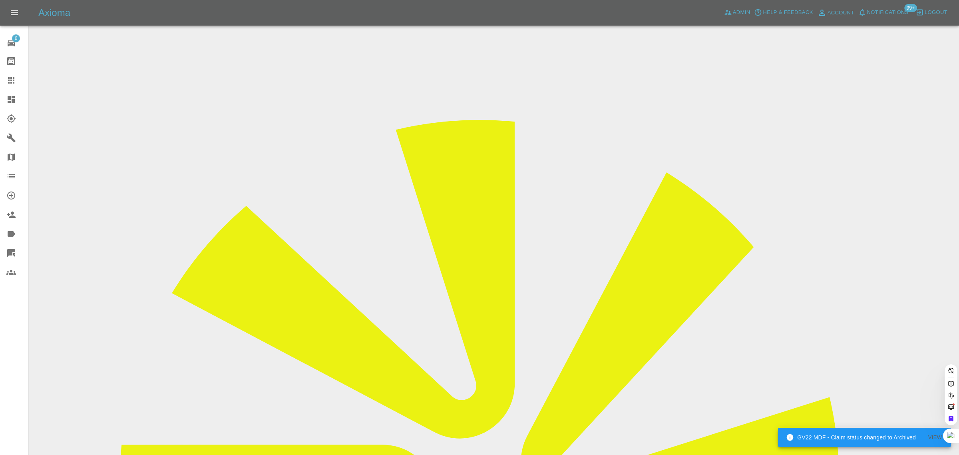
paste input "donatogonnella@hotmail.com"
type input "donatogonnella@hotmail."
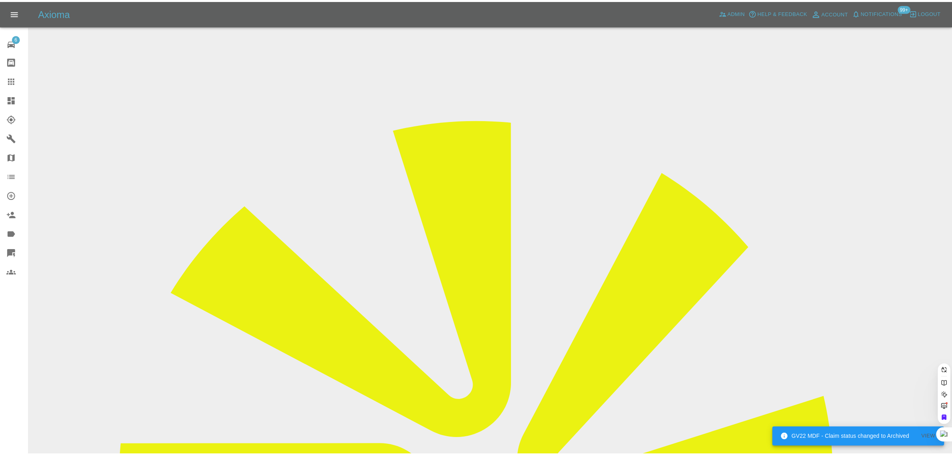
scroll to position [0, 10]
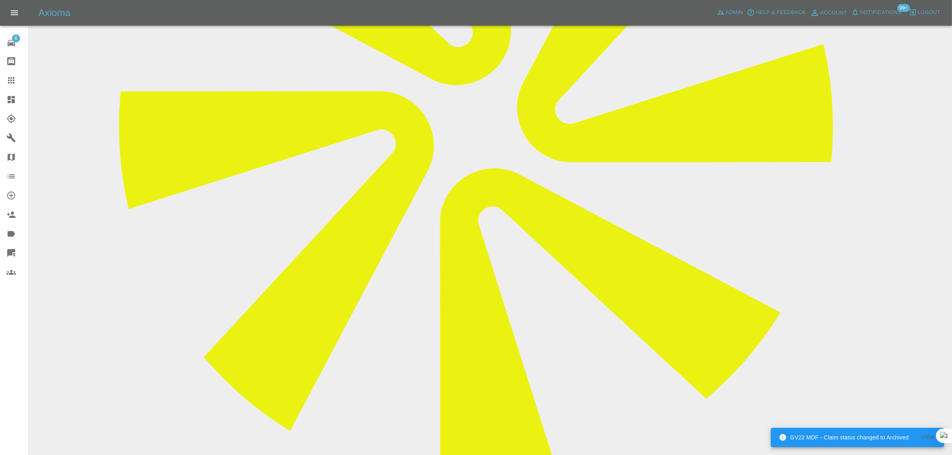
scroll to position [450, 0]
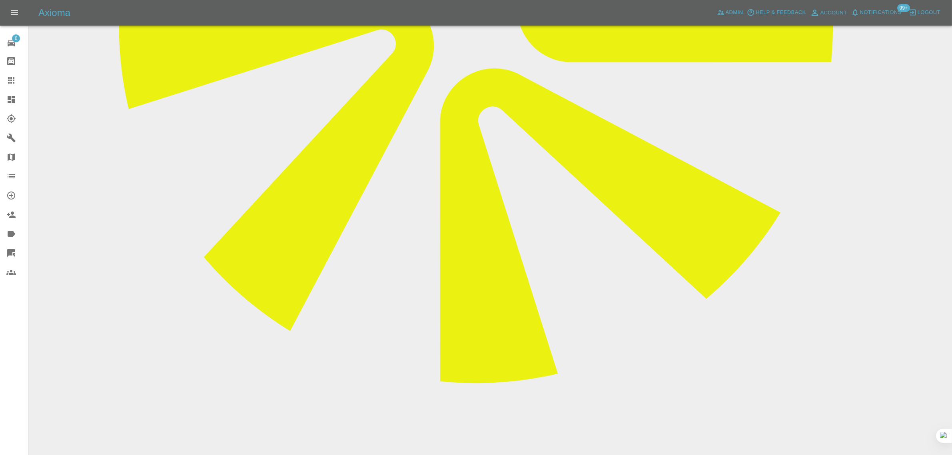
paste textarea "He never turn up Thank you Mr Donato gonnella"
type textarea "He never turn up Thank you Mr Donato gonnella"
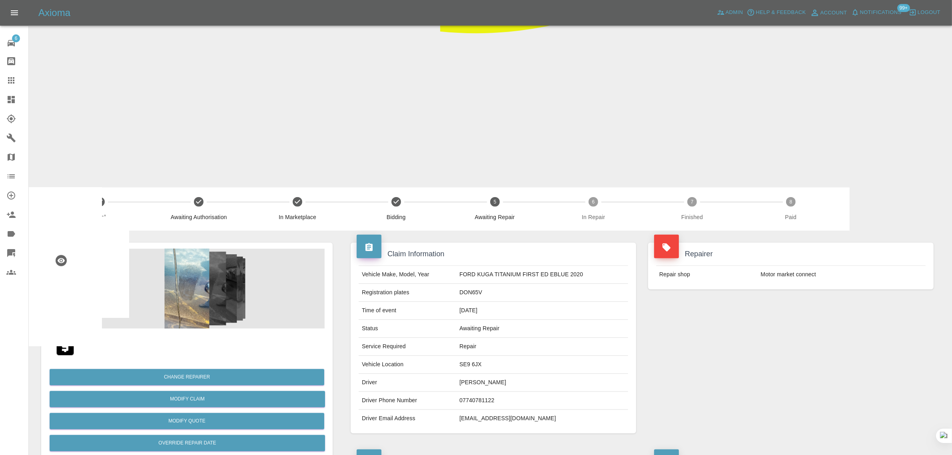
scroll to position [749, 0]
